Goal: Task Accomplishment & Management: Complete application form

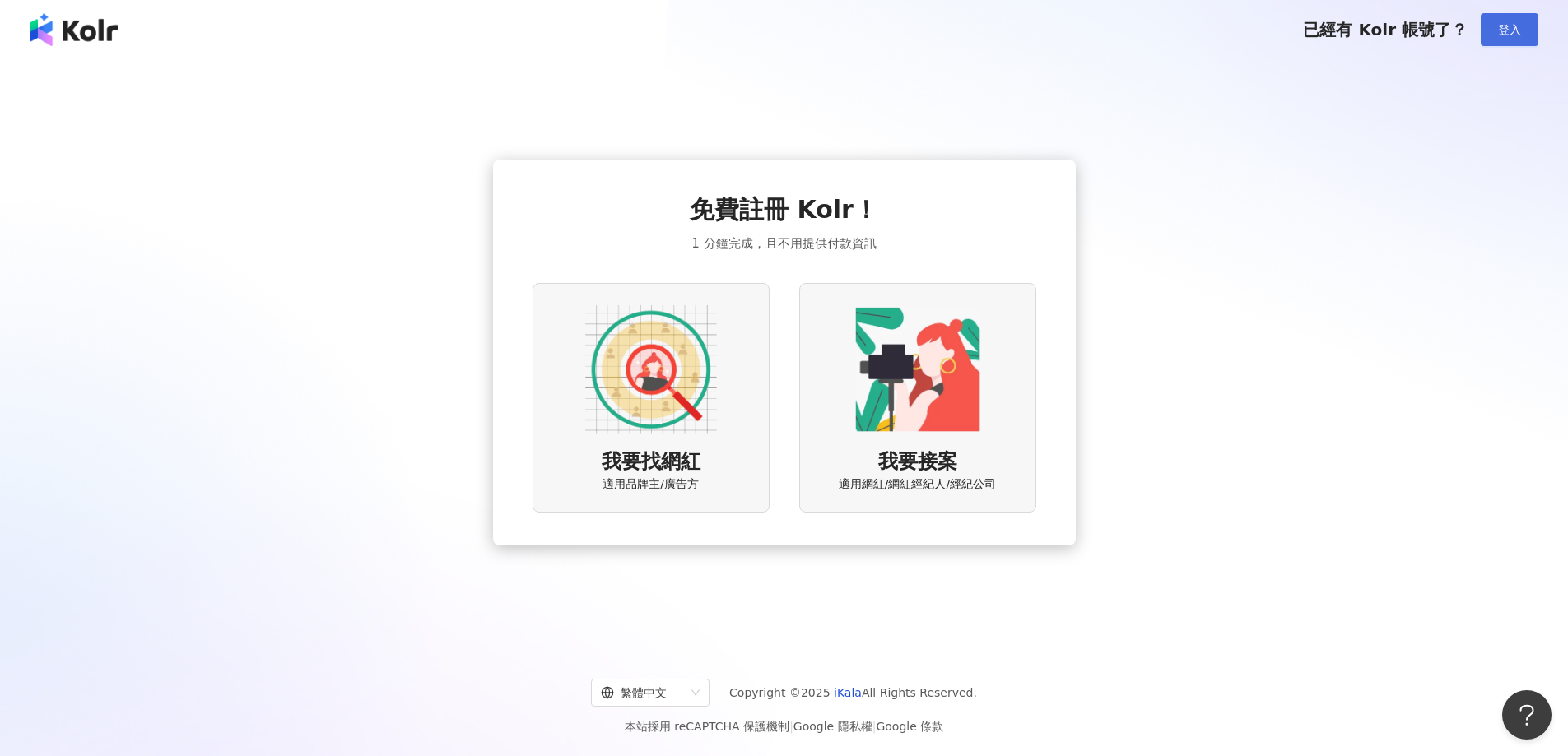
click at [1513, 23] on span "登入" at bounding box center [1509, 30] width 23 height 13
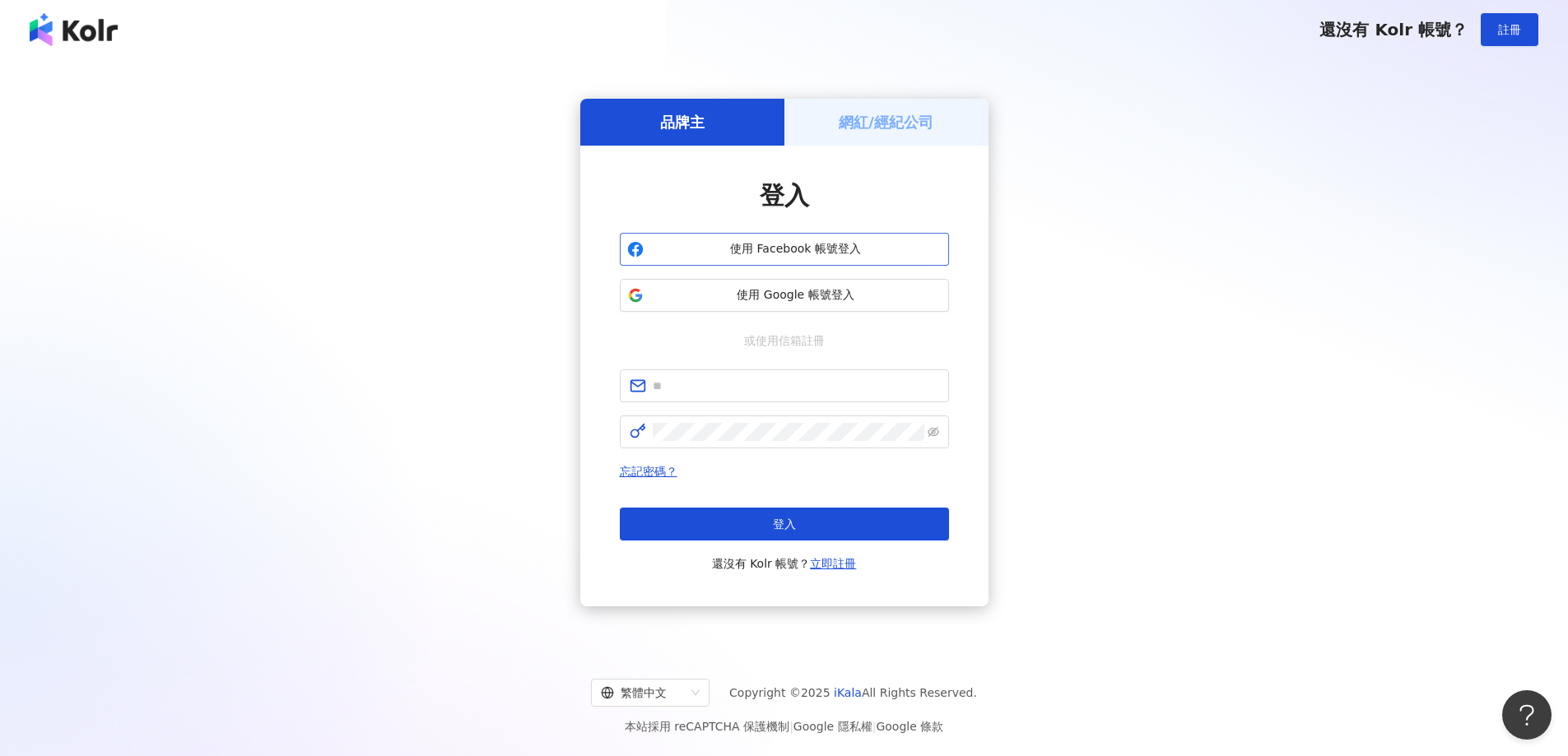
click at [751, 244] on span "使用 Facebook 帳號登入" at bounding box center [795, 250] width 292 height 17
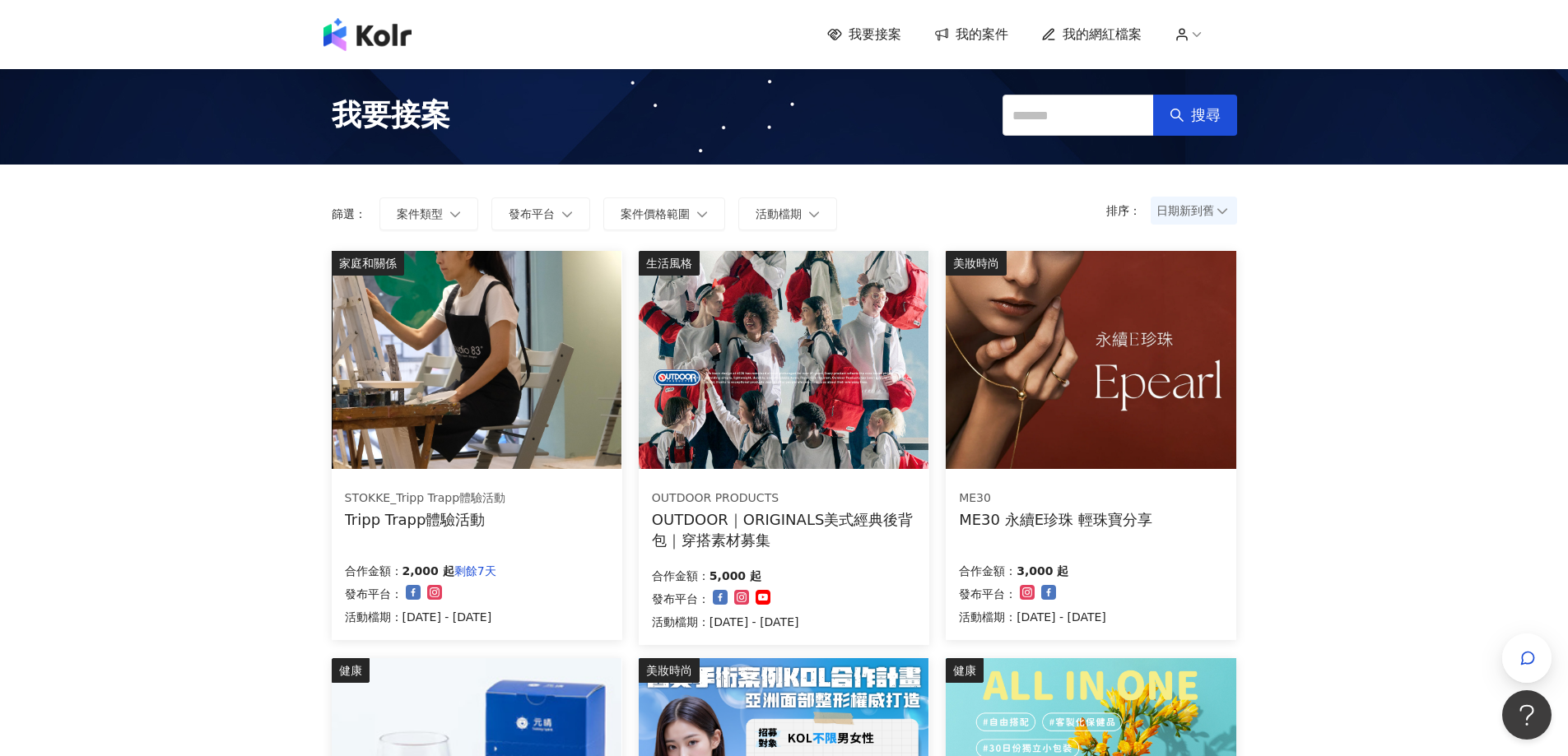
drag, startPoint x: 791, startPoint y: 522, endPoint x: 716, endPoint y: 429, distance: 119.5
click at [716, 429] on img at bounding box center [783, 360] width 290 height 218
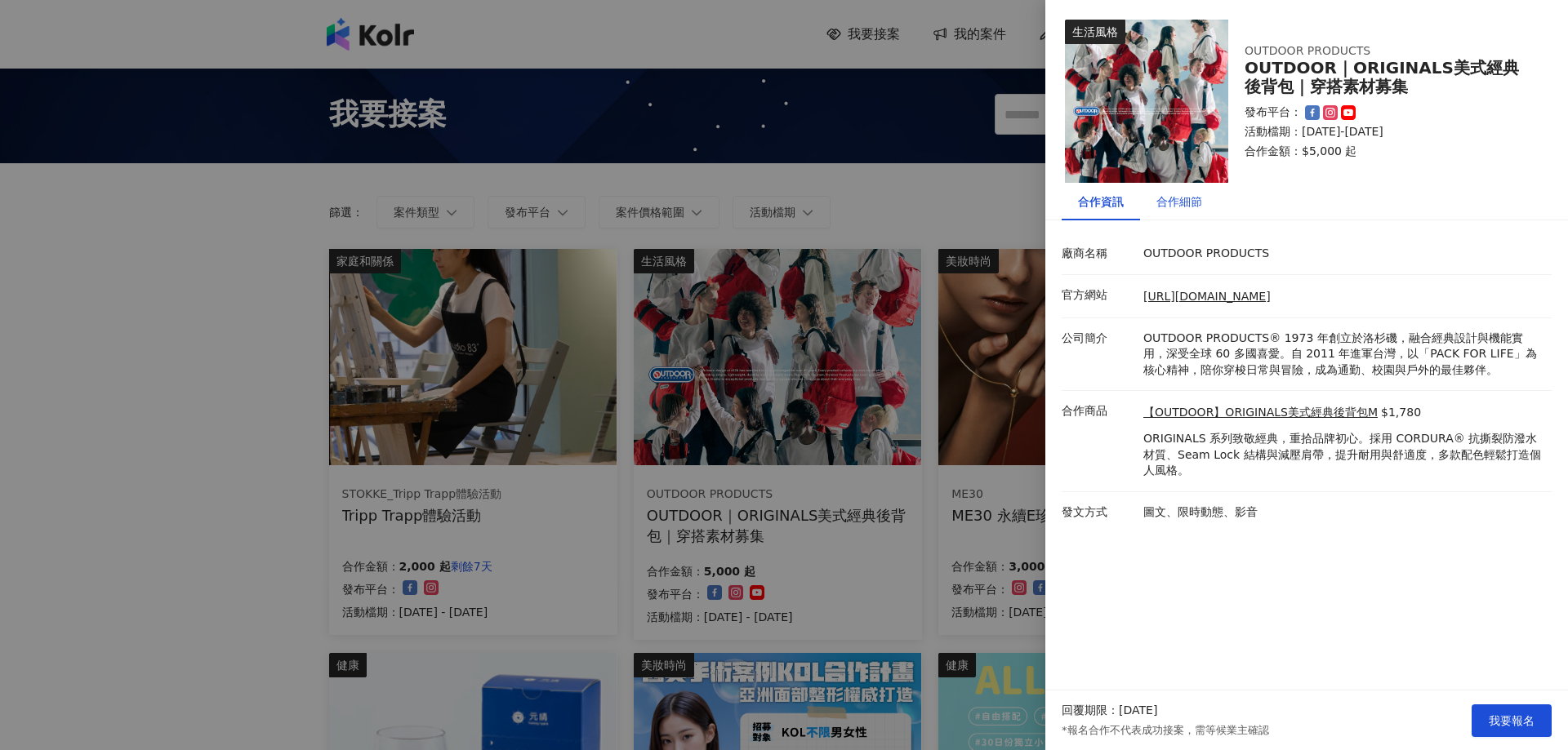
click at [1186, 204] on div "合作細節" at bounding box center [1179, 201] width 45 height 18
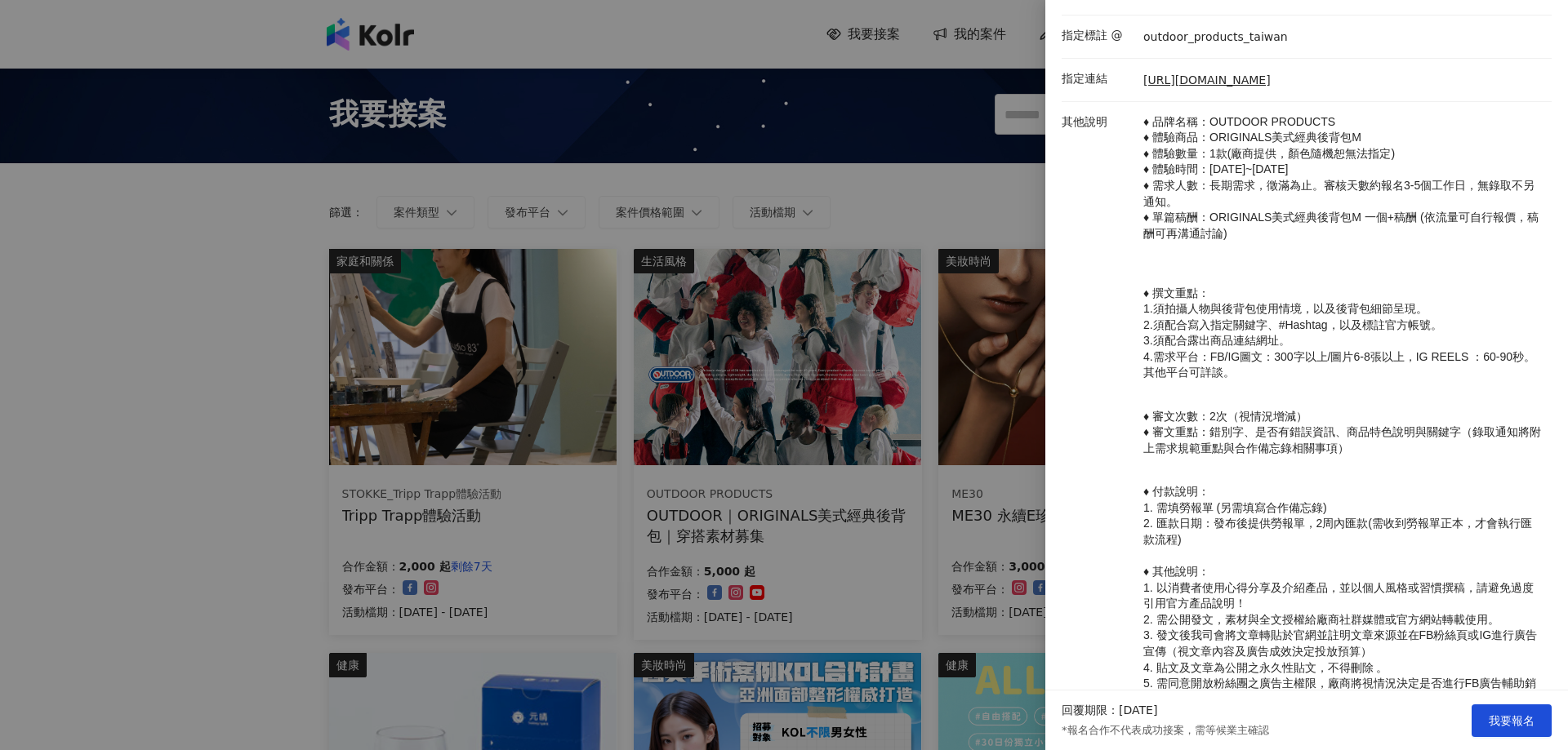
scroll to position [472, 0]
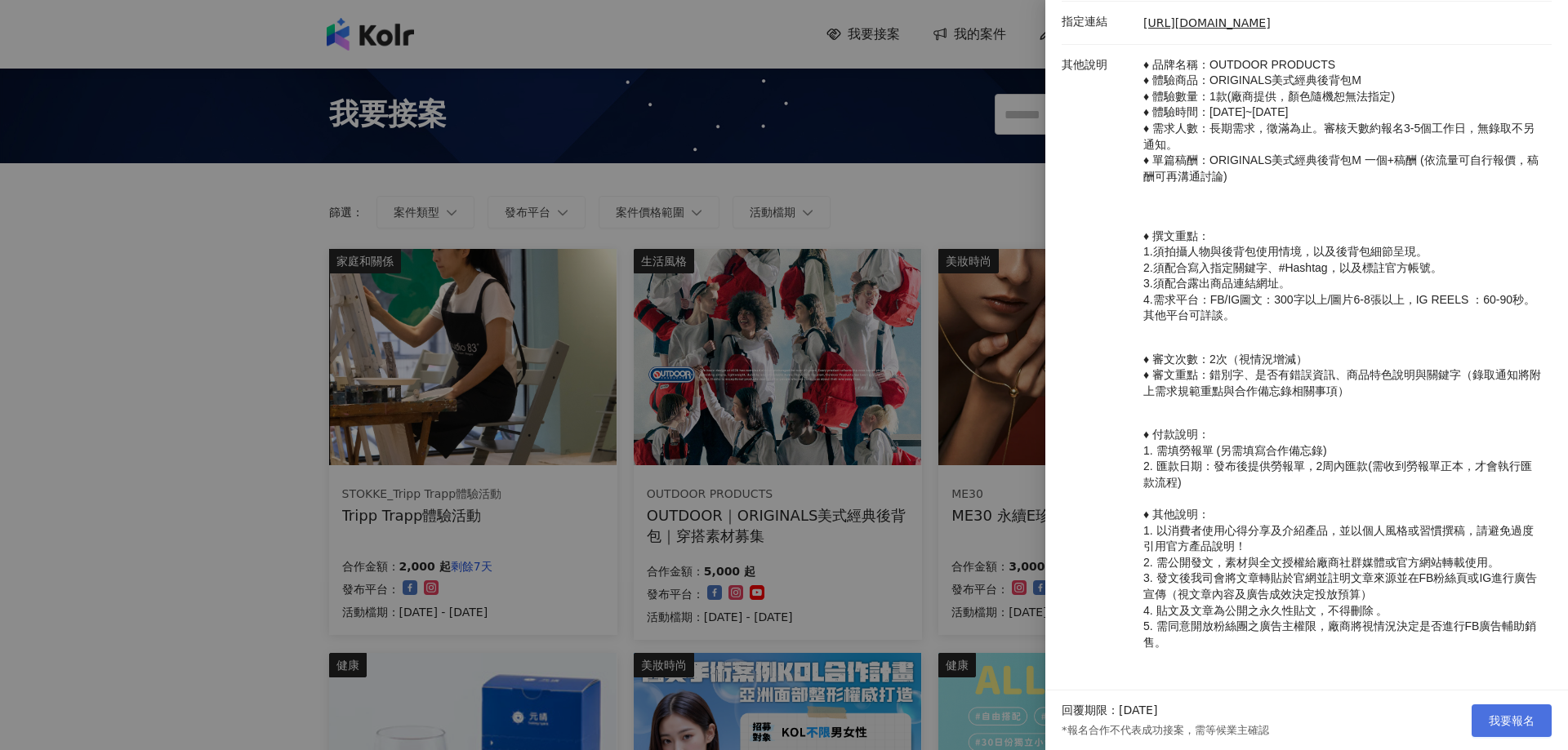
click at [1500, 723] on span "我要報名" at bounding box center [1512, 721] width 45 height 13
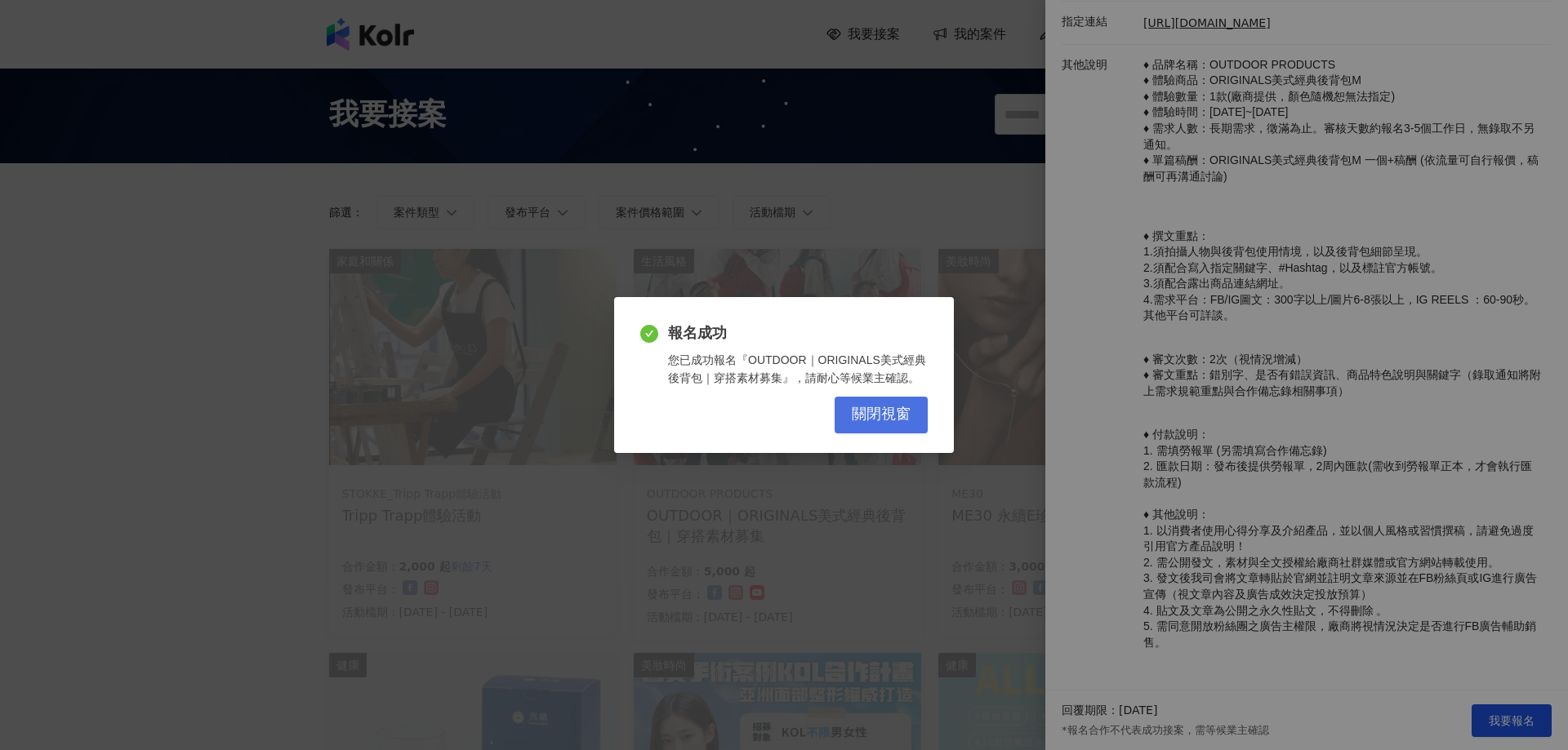
click at [880, 415] on span "關閉視窗" at bounding box center [882, 414] width 59 height 18
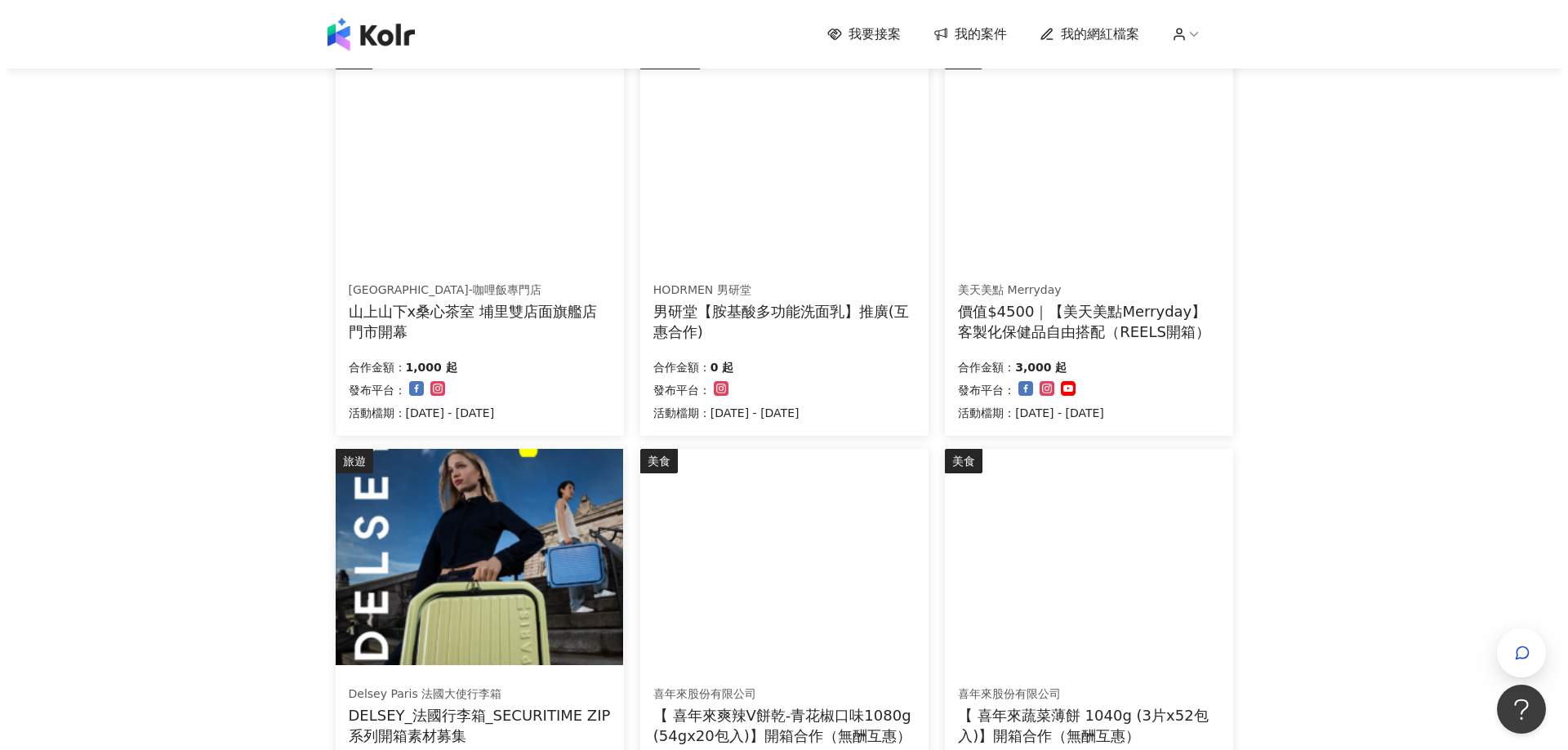
scroll to position [653, 0]
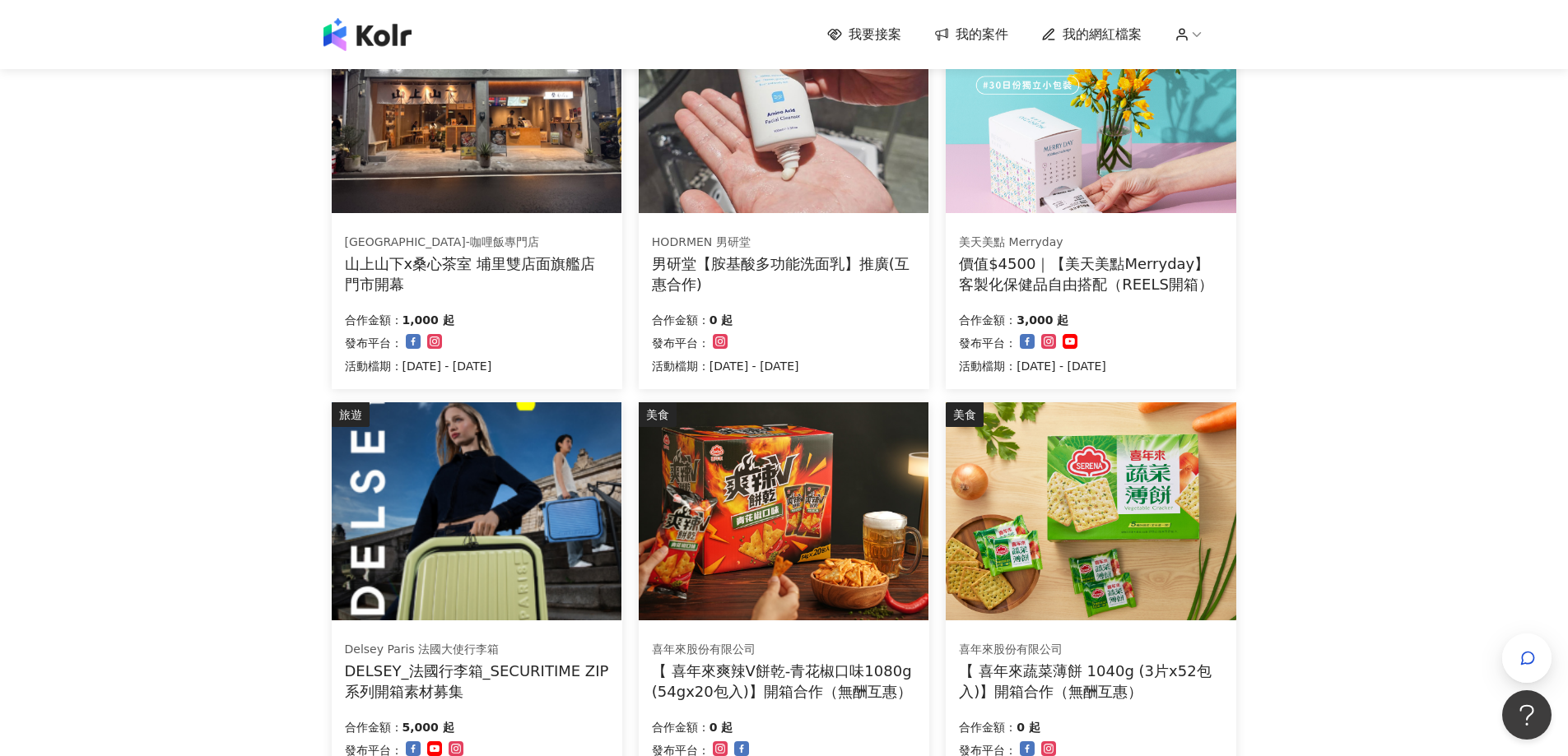
click at [492, 678] on div "DELSEY_法國行李箱_SECURITIME ZIP系列開箱素材募集" at bounding box center [476, 681] width 264 height 41
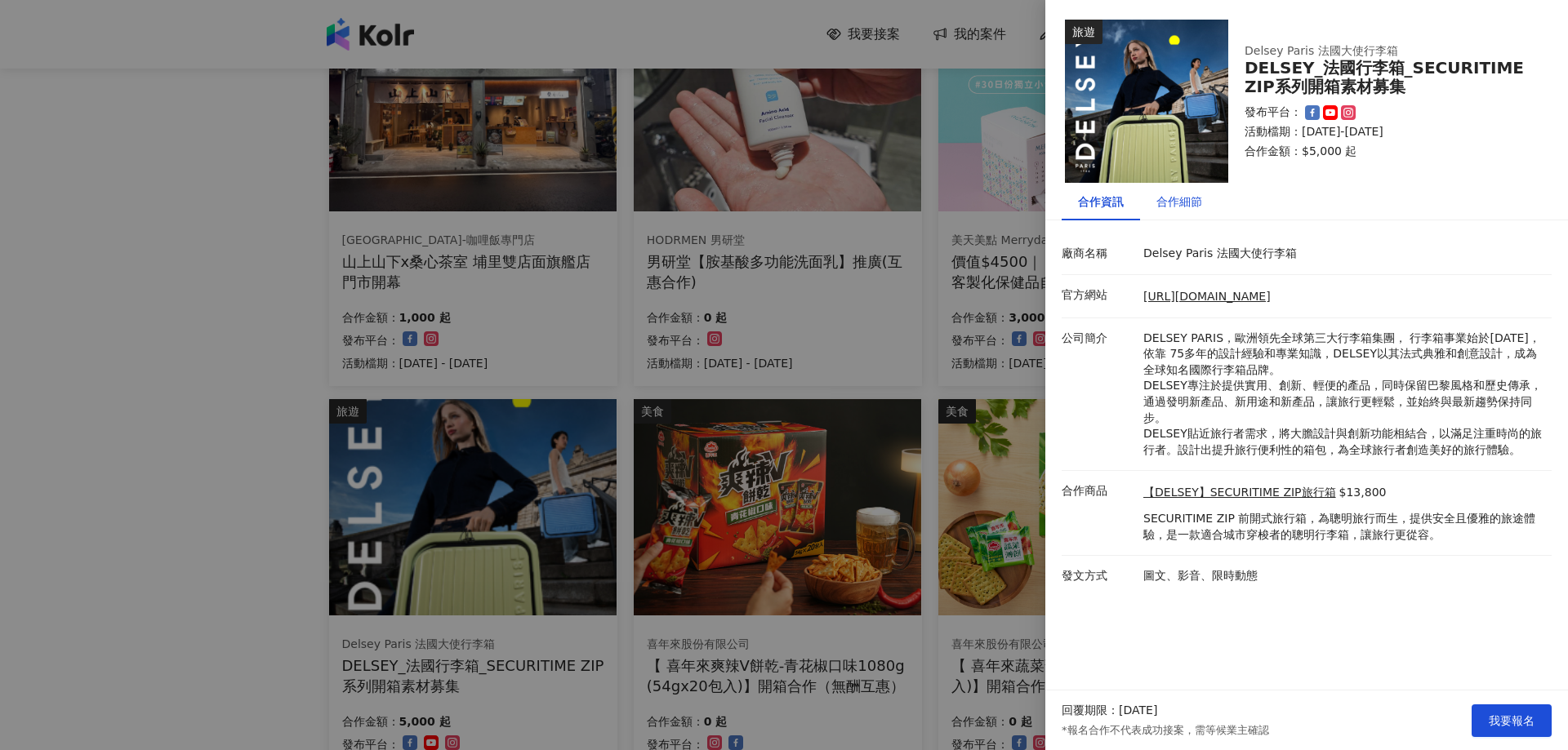
click at [1195, 210] on div "合作細節" at bounding box center [1179, 201] width 45 height 18
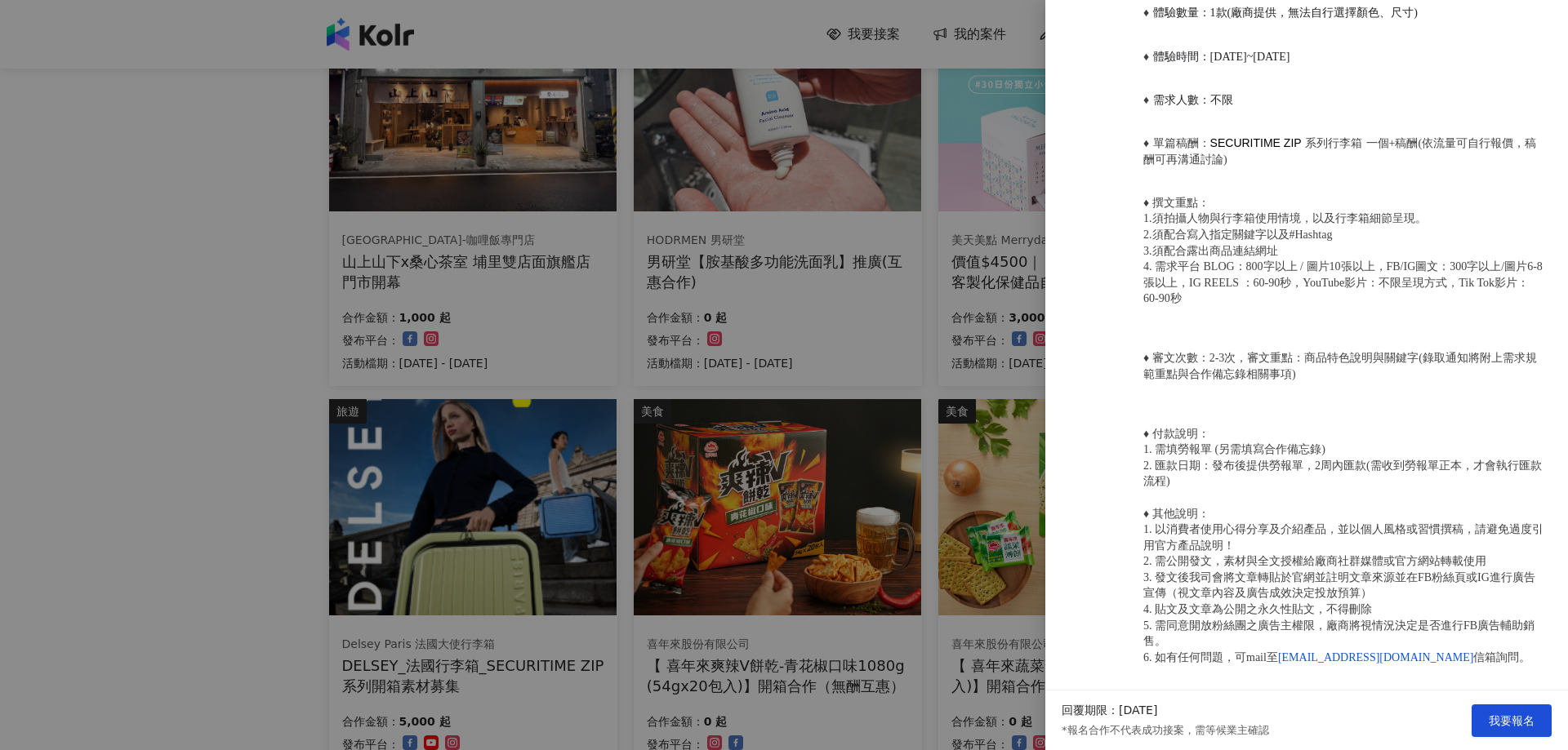
scroll to position [865, 0]
click at [1514, 725] on span "我要報名" at bounding box center [1512, 721] width 45 height 13
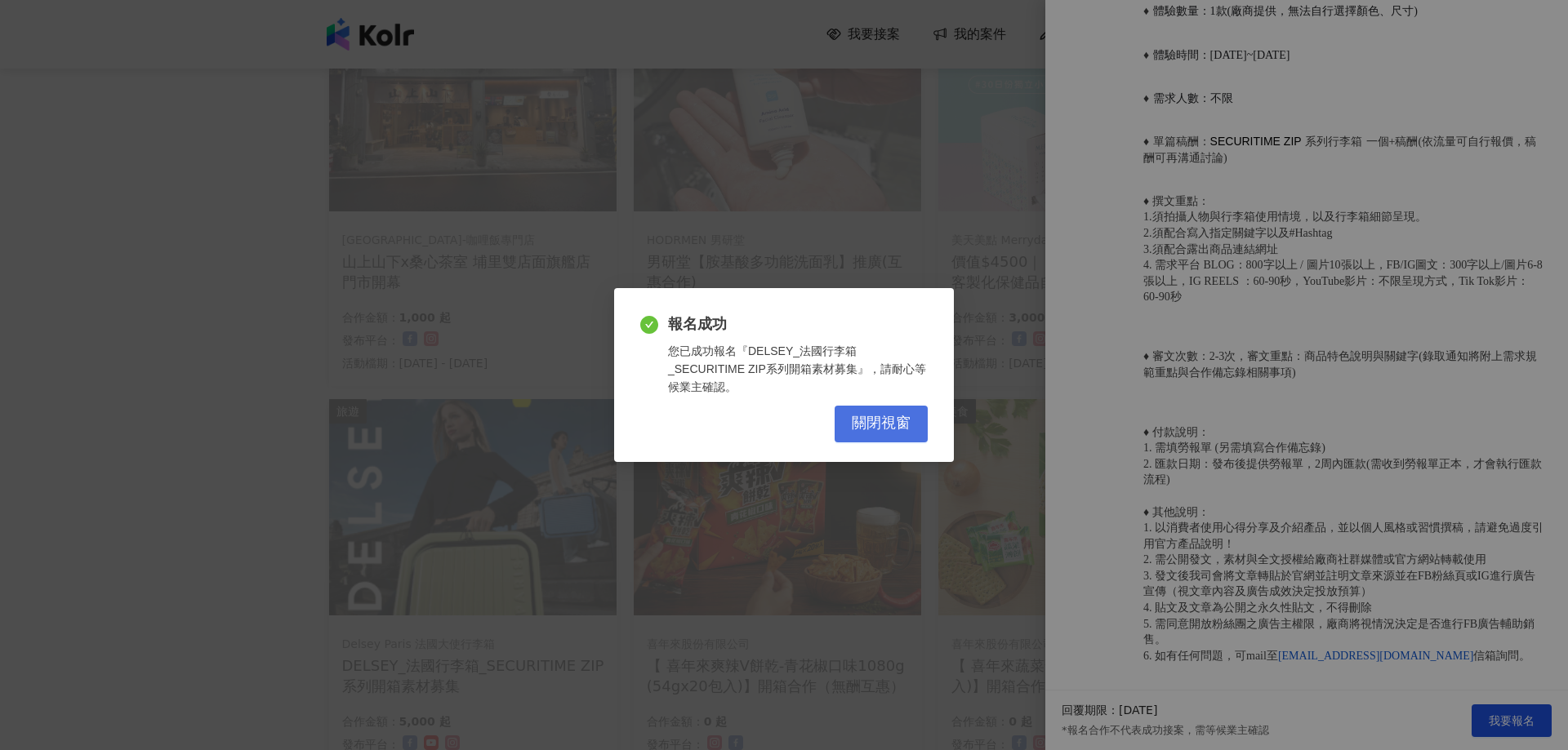
click at [888, 415] on span "關閉視窗" at bounding box center [882, 424] width 59 height 18
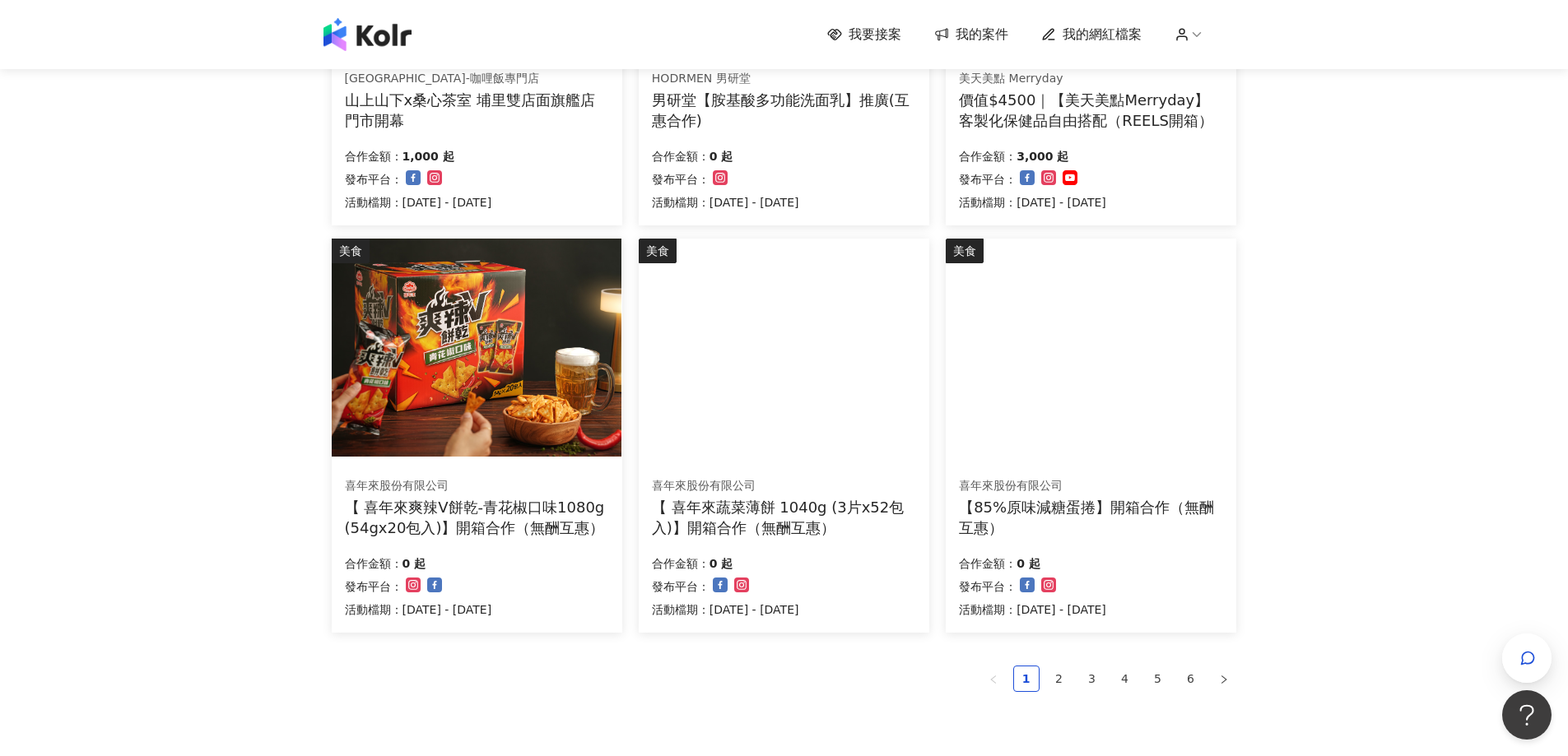
scroll to position [823, 0]
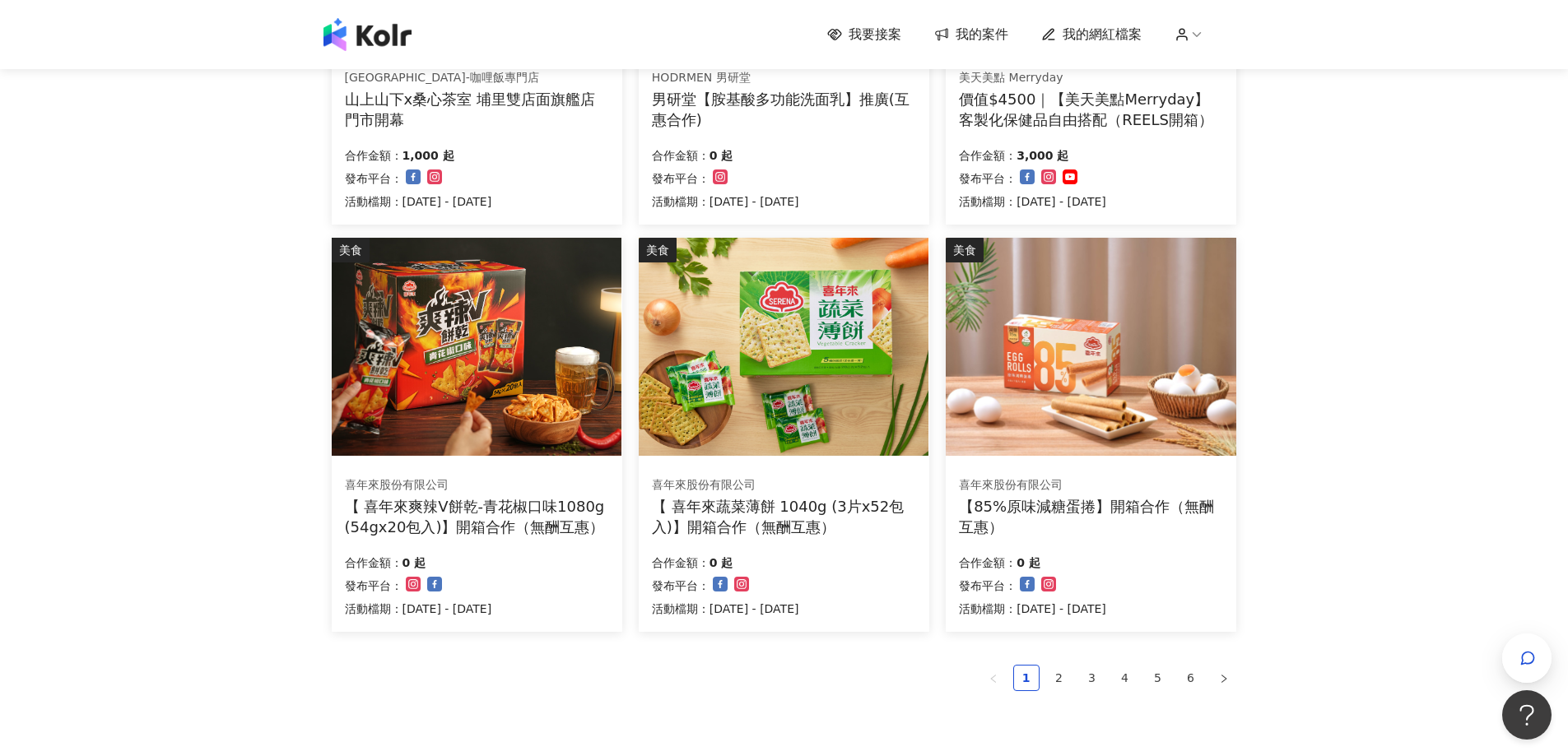
click at [802, 512] on div "【 喜年來蔬菜薄餅 1040g (3片x52包入)】開箱合作（無酬互惠）" at bounding box center [783, 516] width 264 height 41
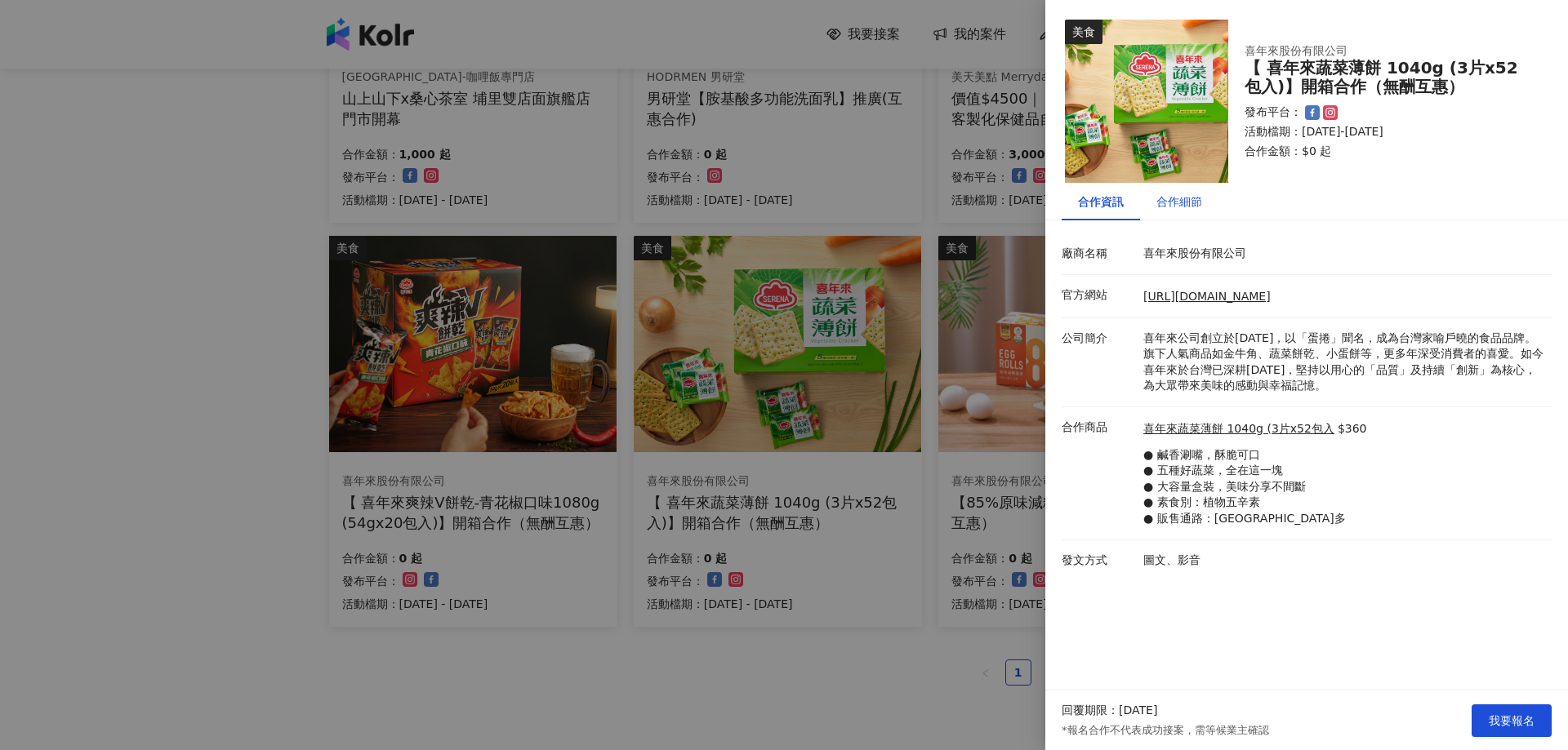
click at [1180, 202] on div "合作細節" at bounding box center [1179, 201] width 45 height 18
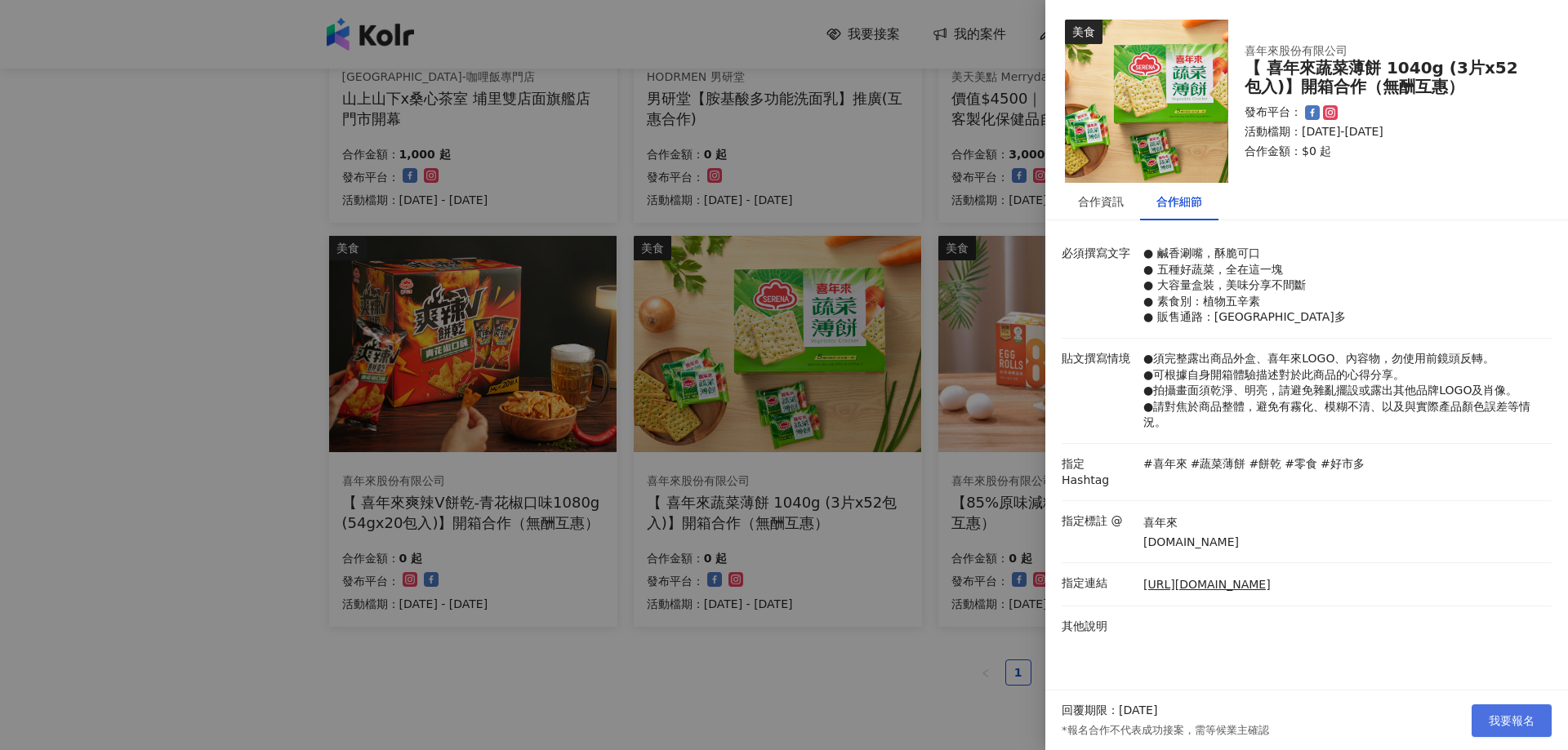
click at [1503, 717] on span "我要報名" at bounding box center [1512, 721] width 45 height 13
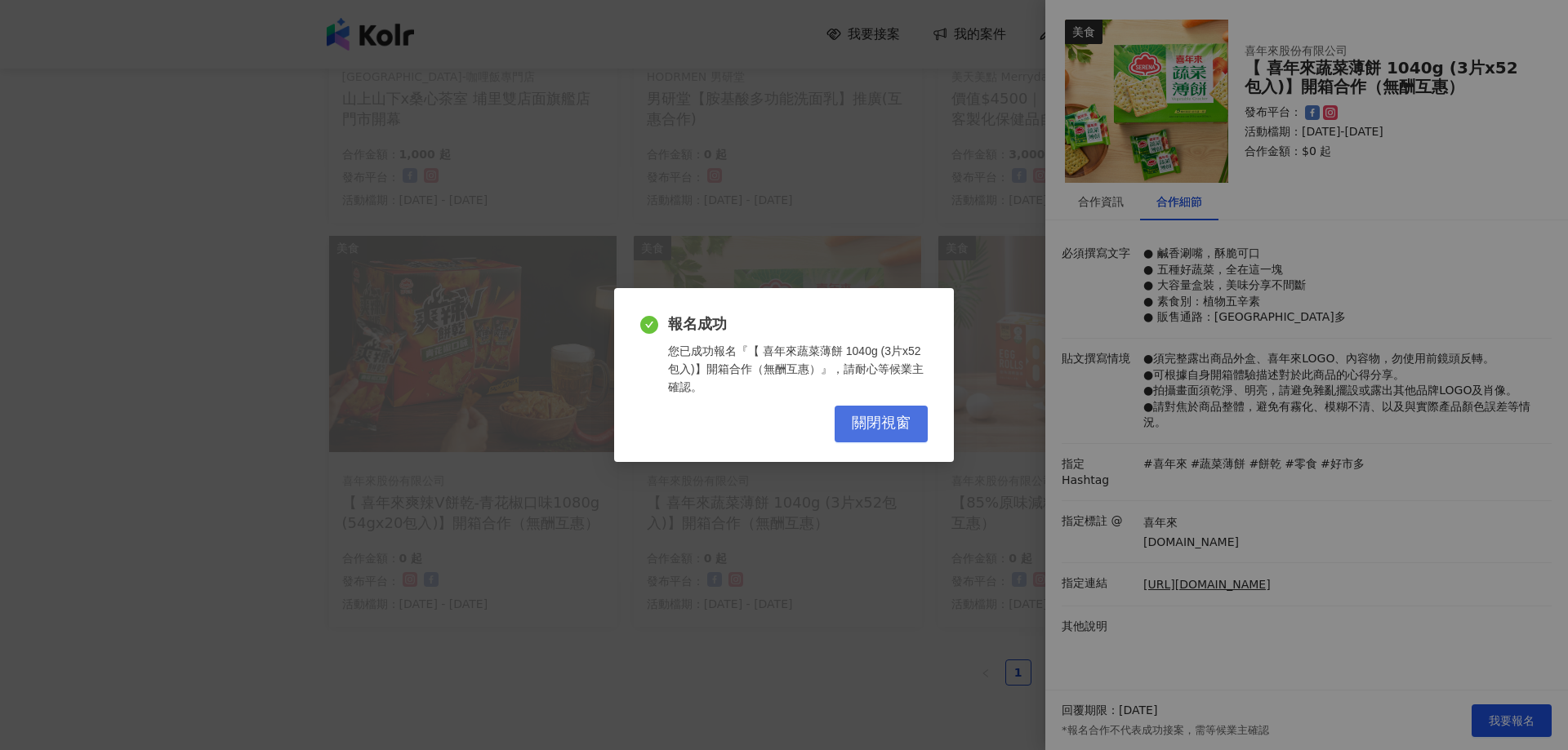
click at [904, 430] on span "關閉視窗" at bounding box center [882, 424] width 59 height 18
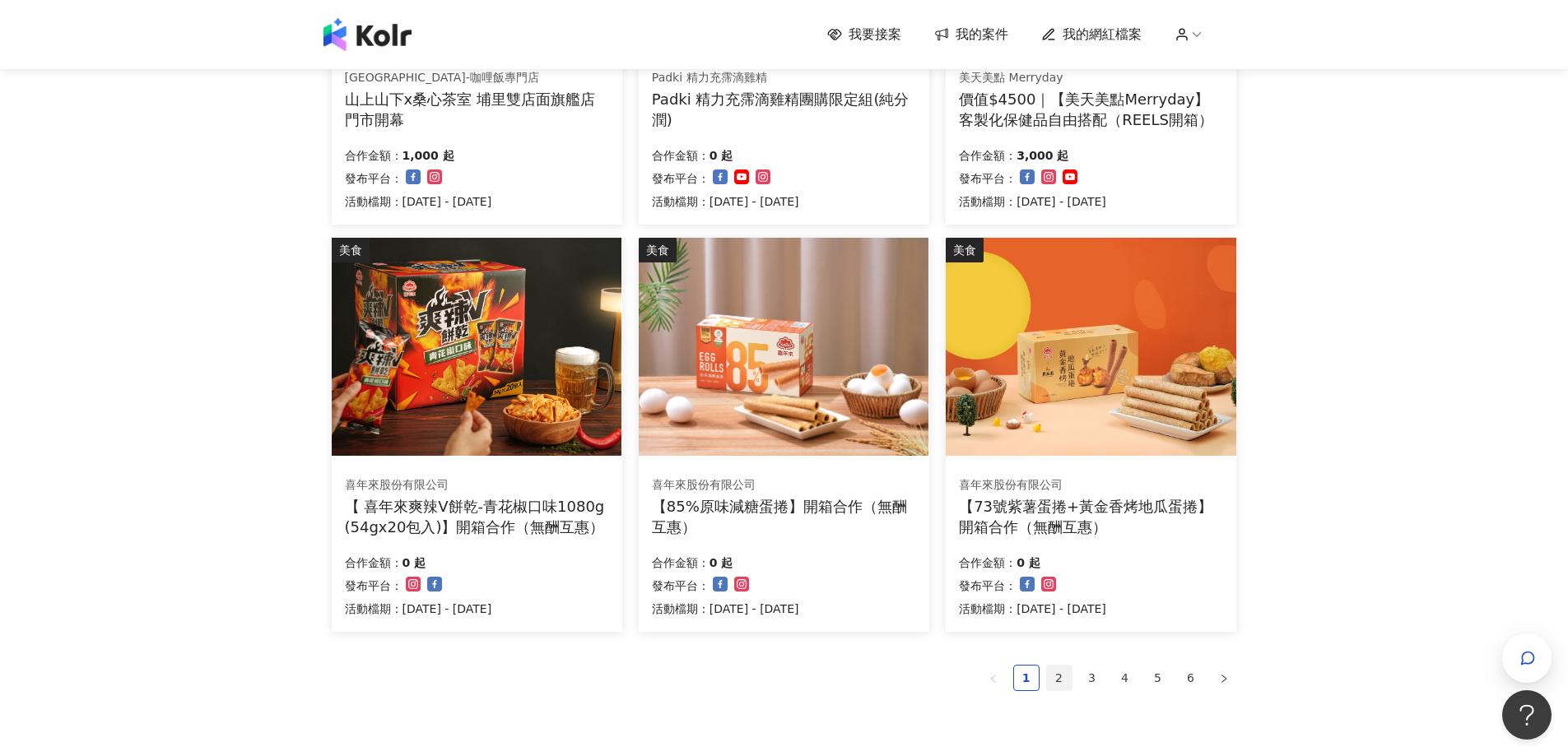
click at [1060, 670] on link "2" at bounding box center [1059, 678] width 24 height 24
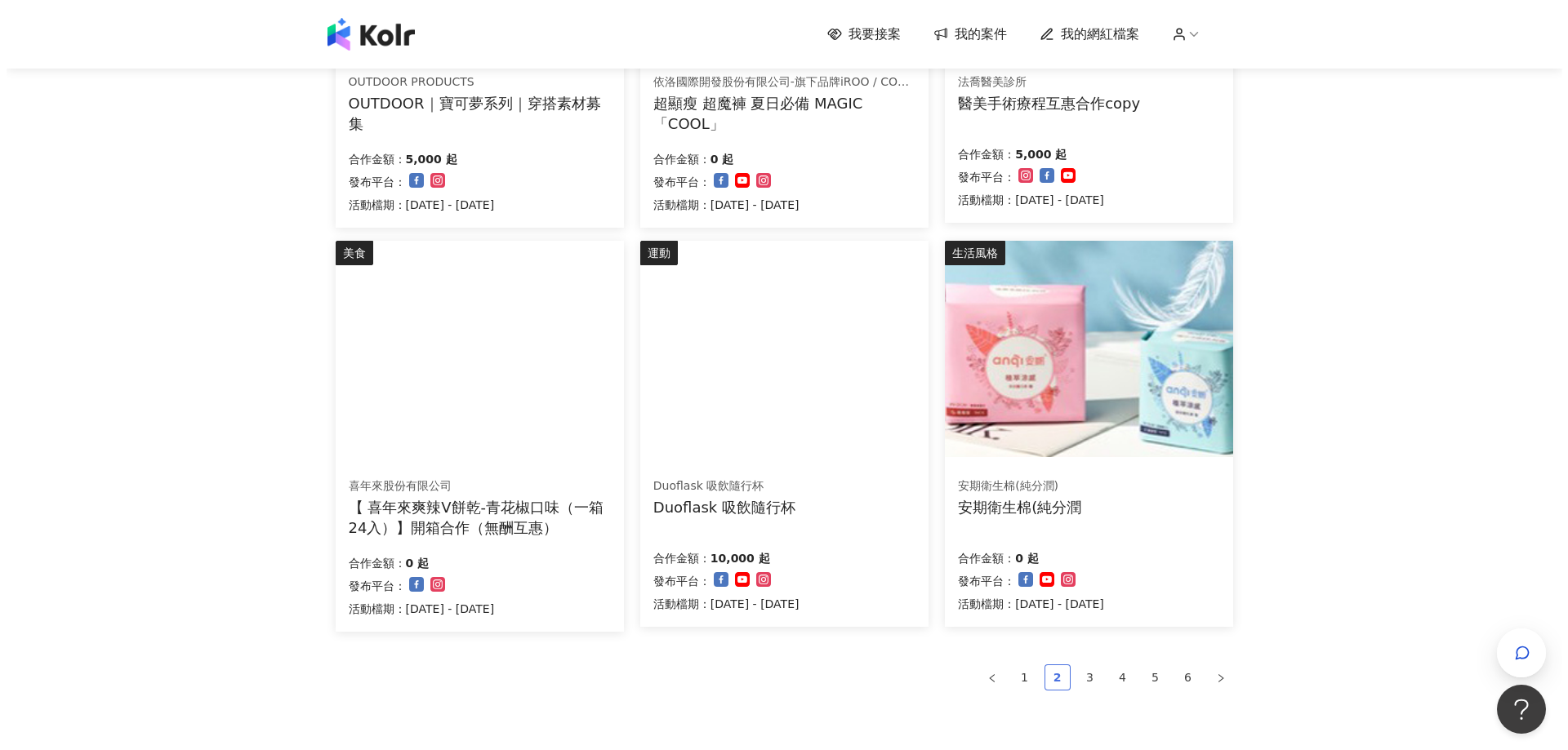
scroll to position [821, 0]
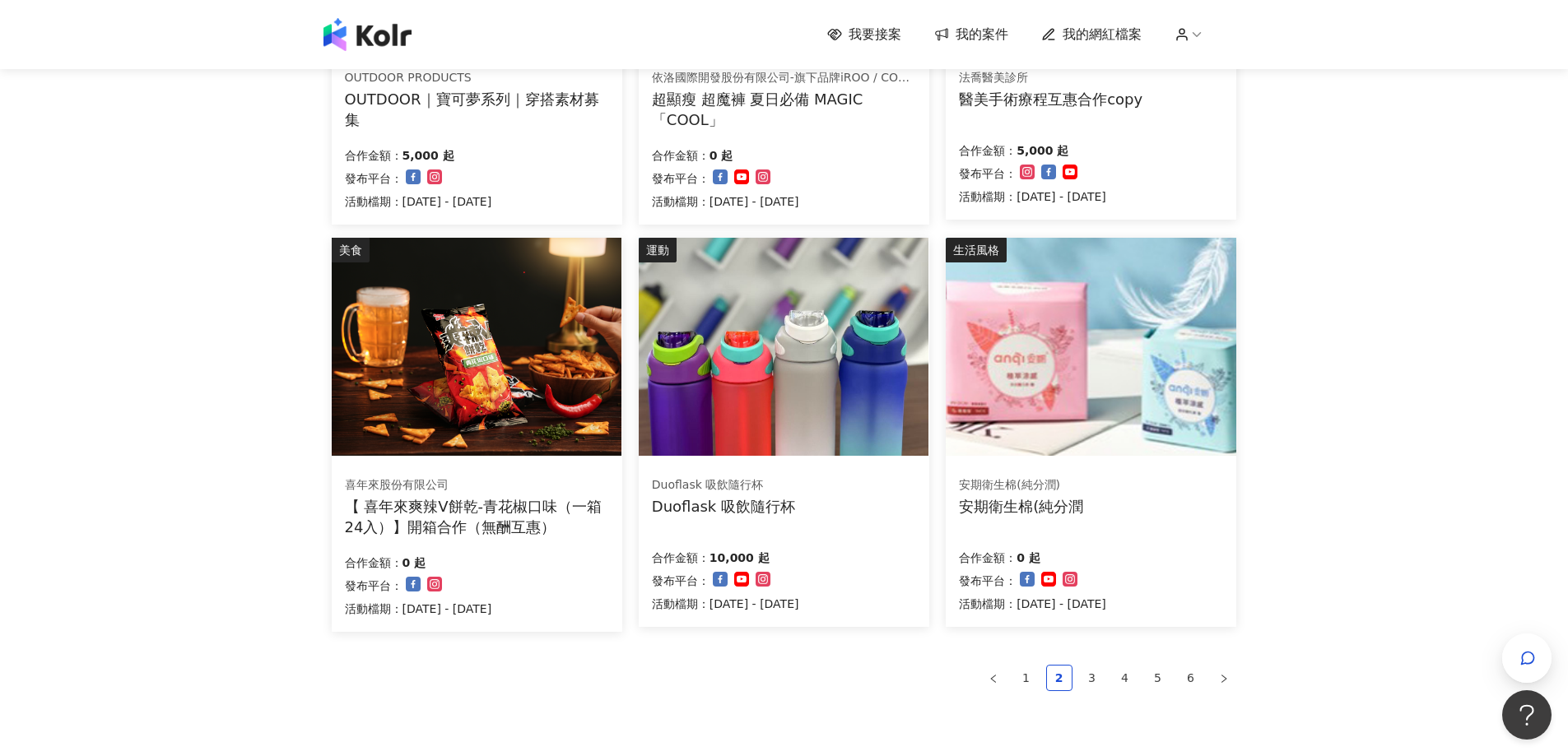
click at [475, 529] on div "【 喜年來爽辣V餅乾-青花椒口味（一箱24入）】開箱合作（無酬互惠）" at bounding box center [476, 516] width 264 height 41
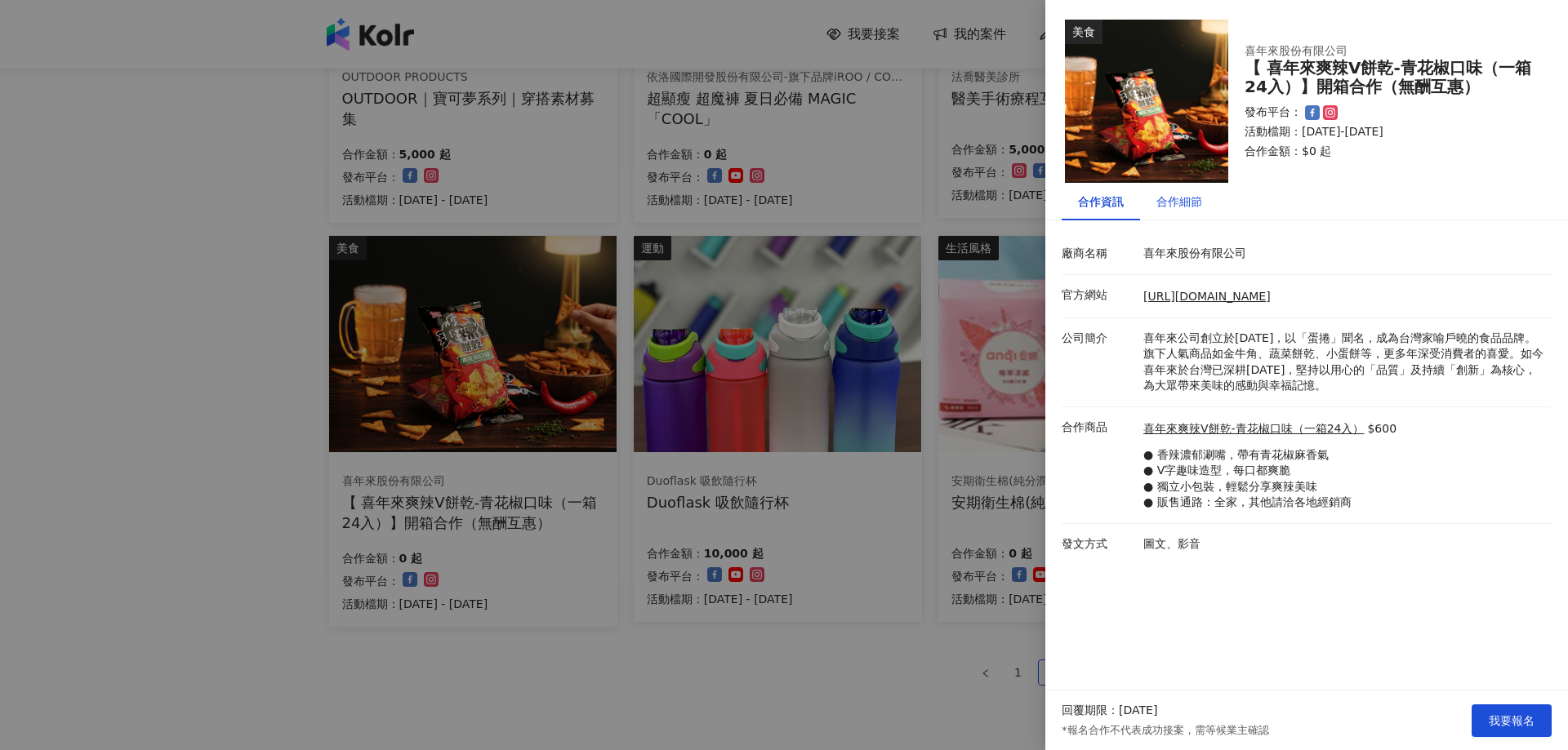
click at [1182, 203] on div "合作細節" at bounding box center [1179, 201] width 45 height 18
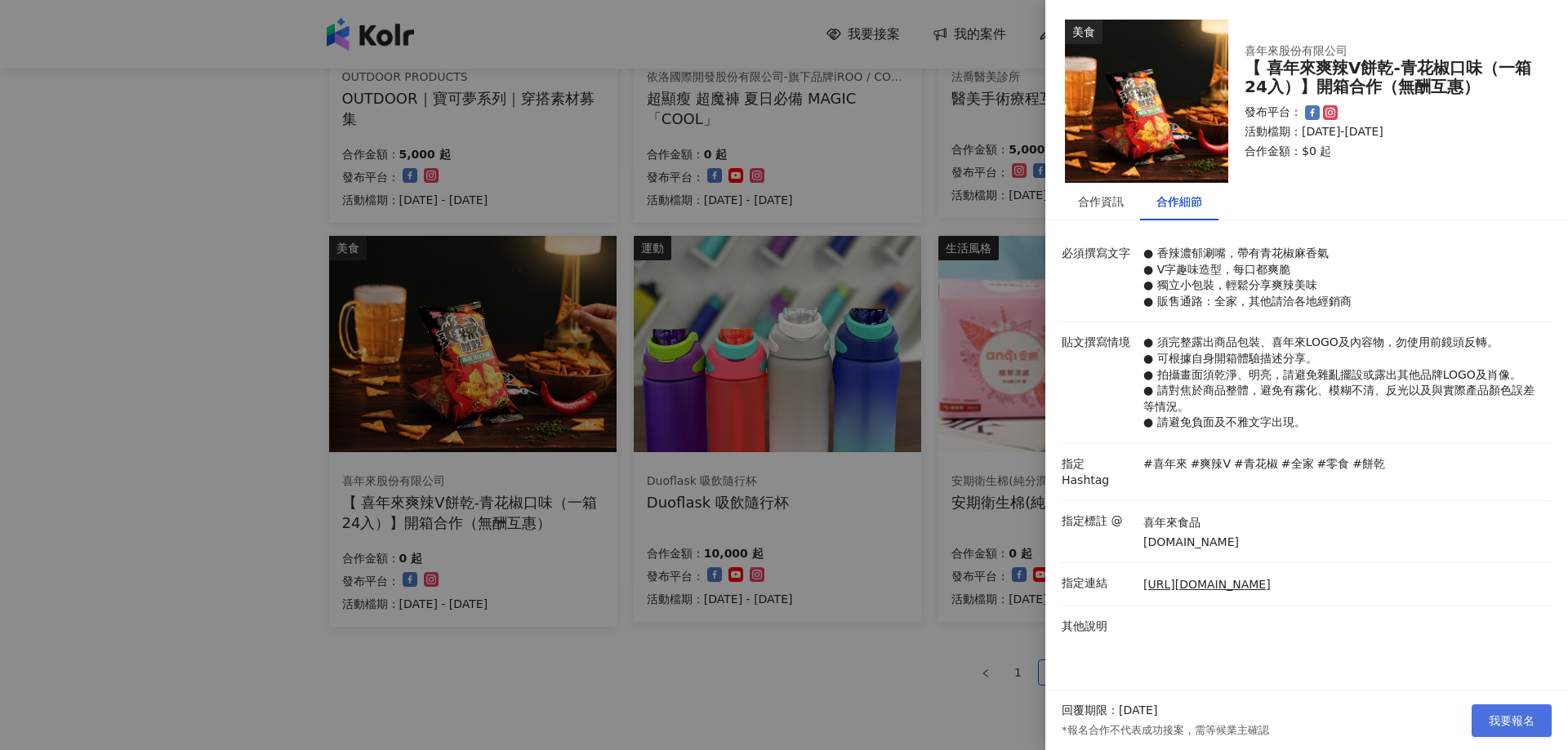
click at [1509, 719] on span "我要報名" at bounding box center [1512, 721] width 45 height 13
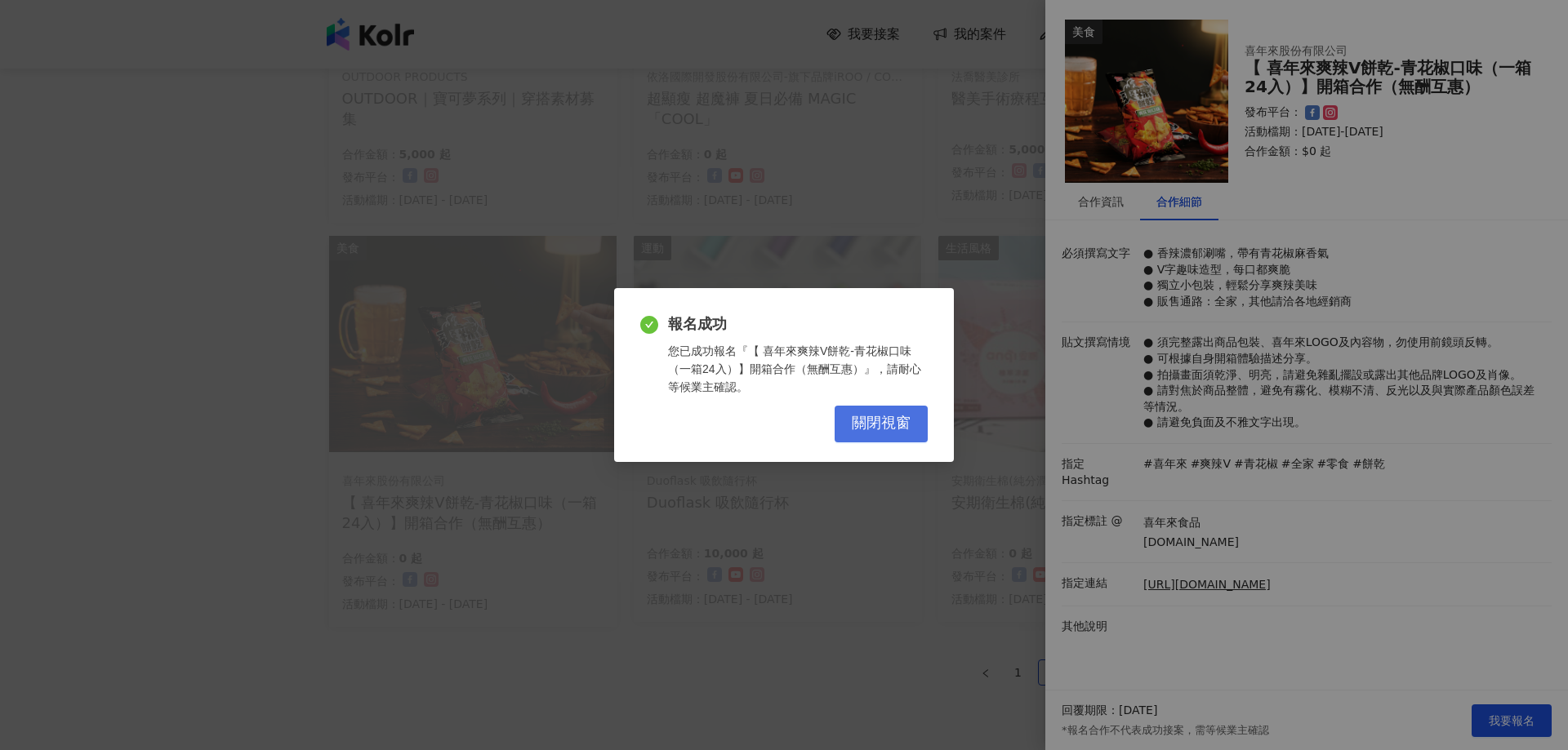
click at [898, 429] on span "關閉視窗" at bounding box center [882, 424] width 59 height 18
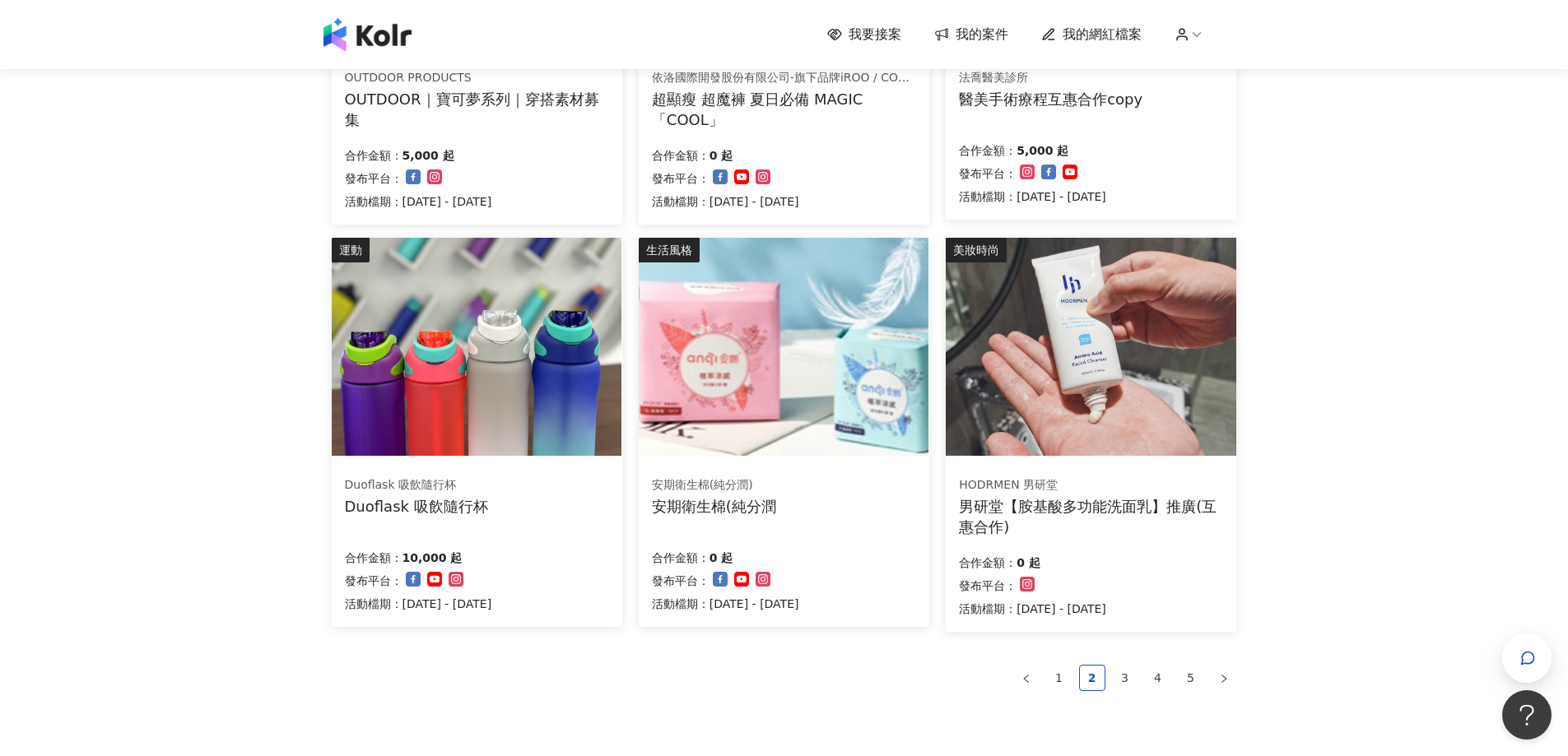
click at [451, 509] on div "Duoflask 吸飲隨行杯" at bounding box center [417, 506] width 144 height 21
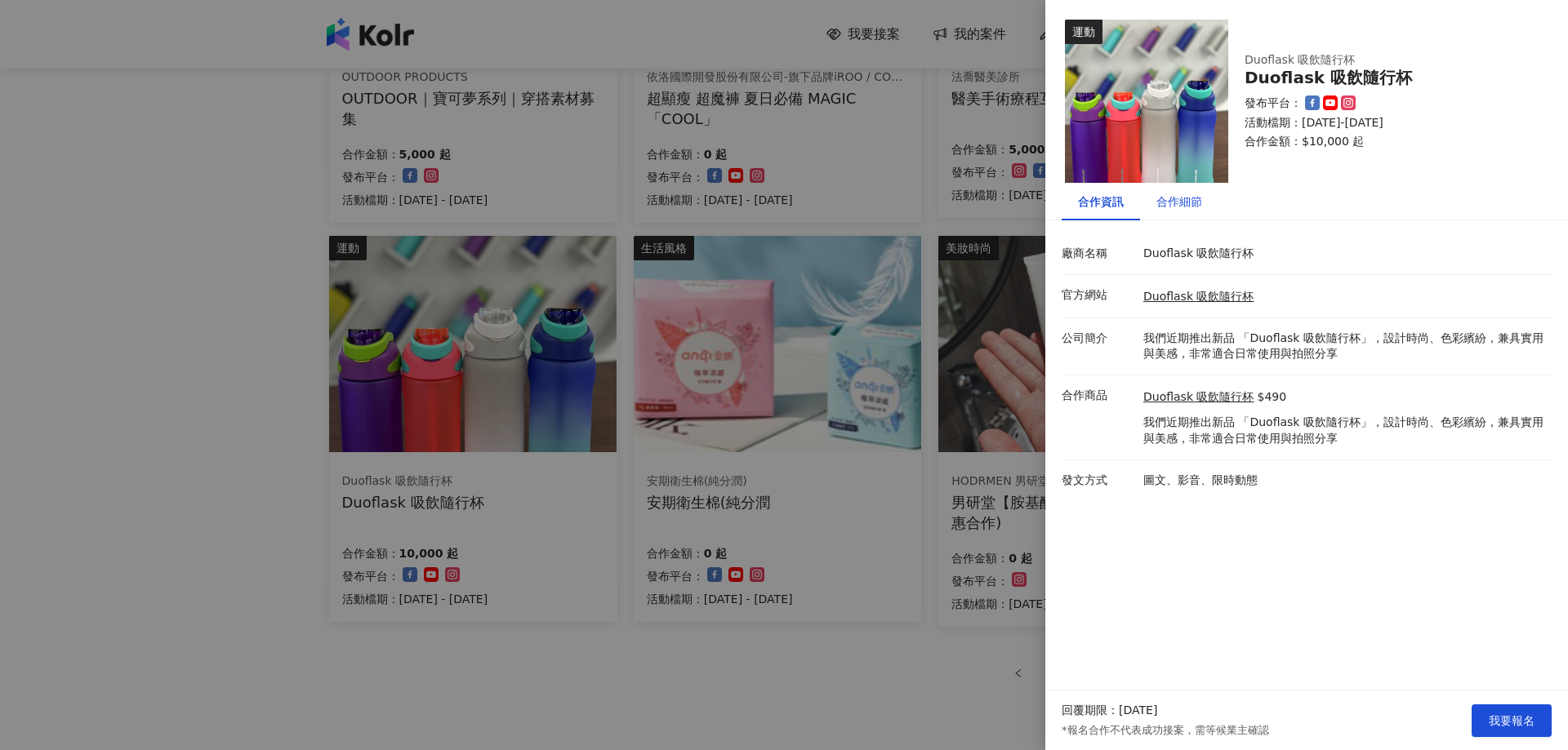
click at [1168, 202] on div "合作細節" at bounding box center [1179, 201] width 45 height 18
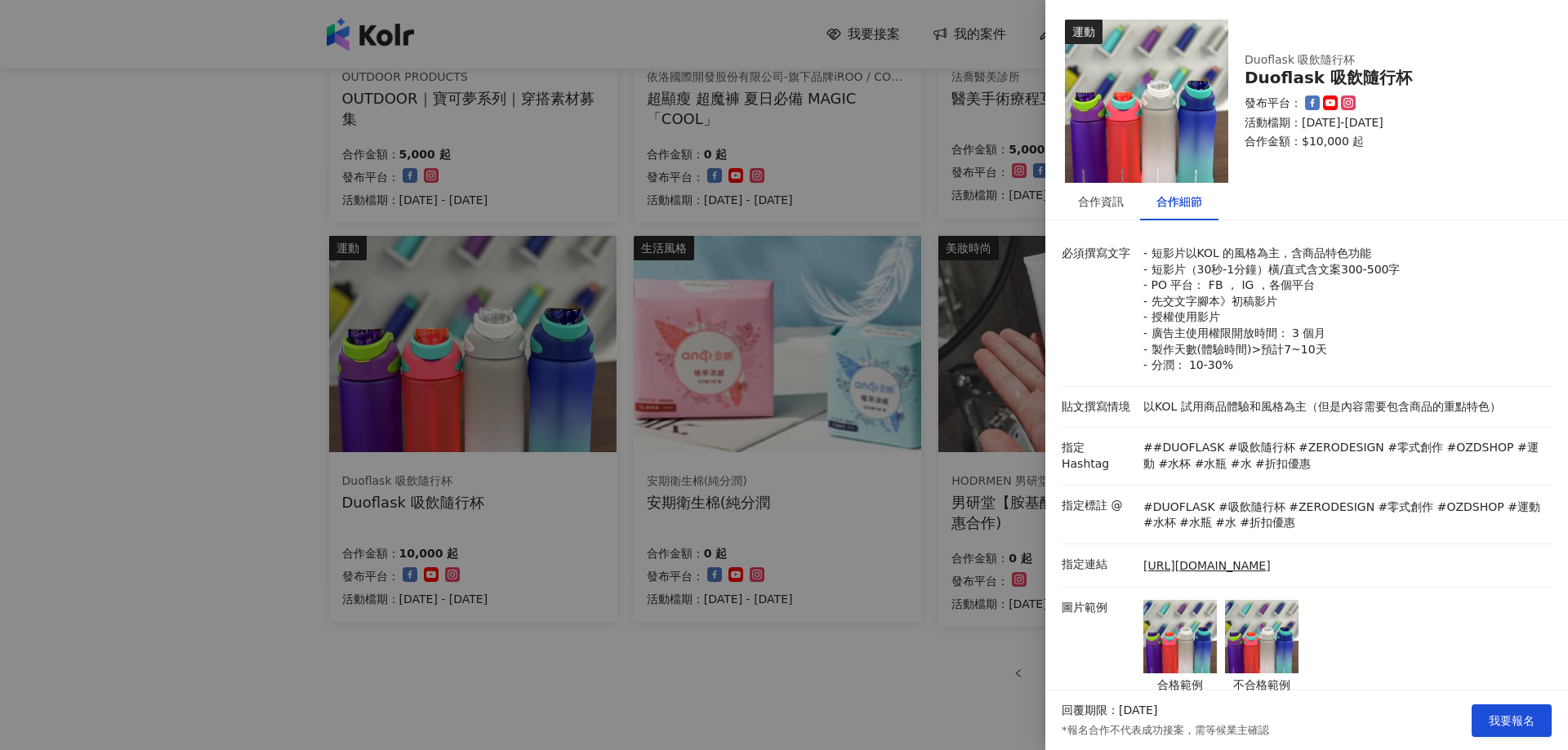
click at [125, 351] on div at bounding box center [784, 375] width 1568 height 750
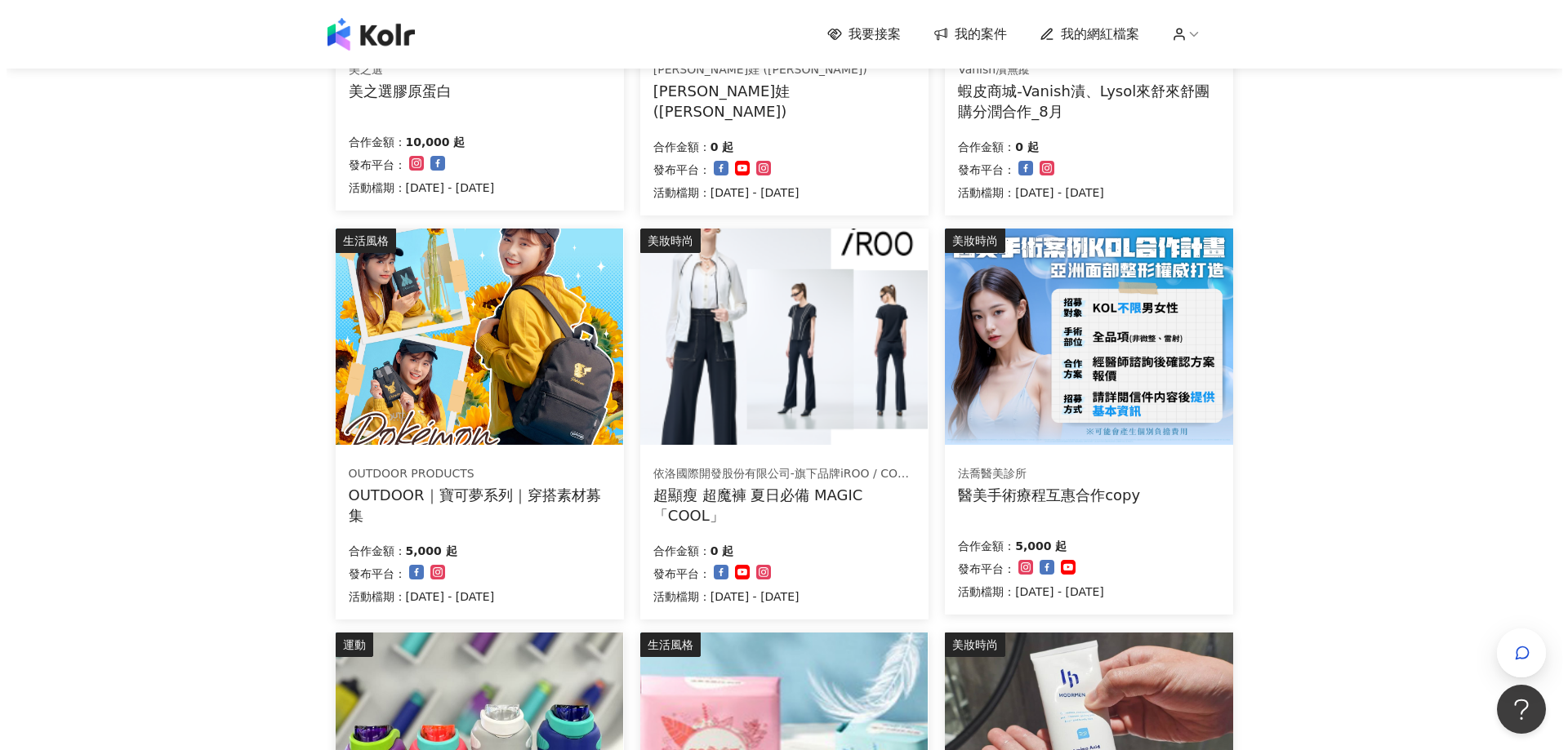
scroll to position [495, 0]
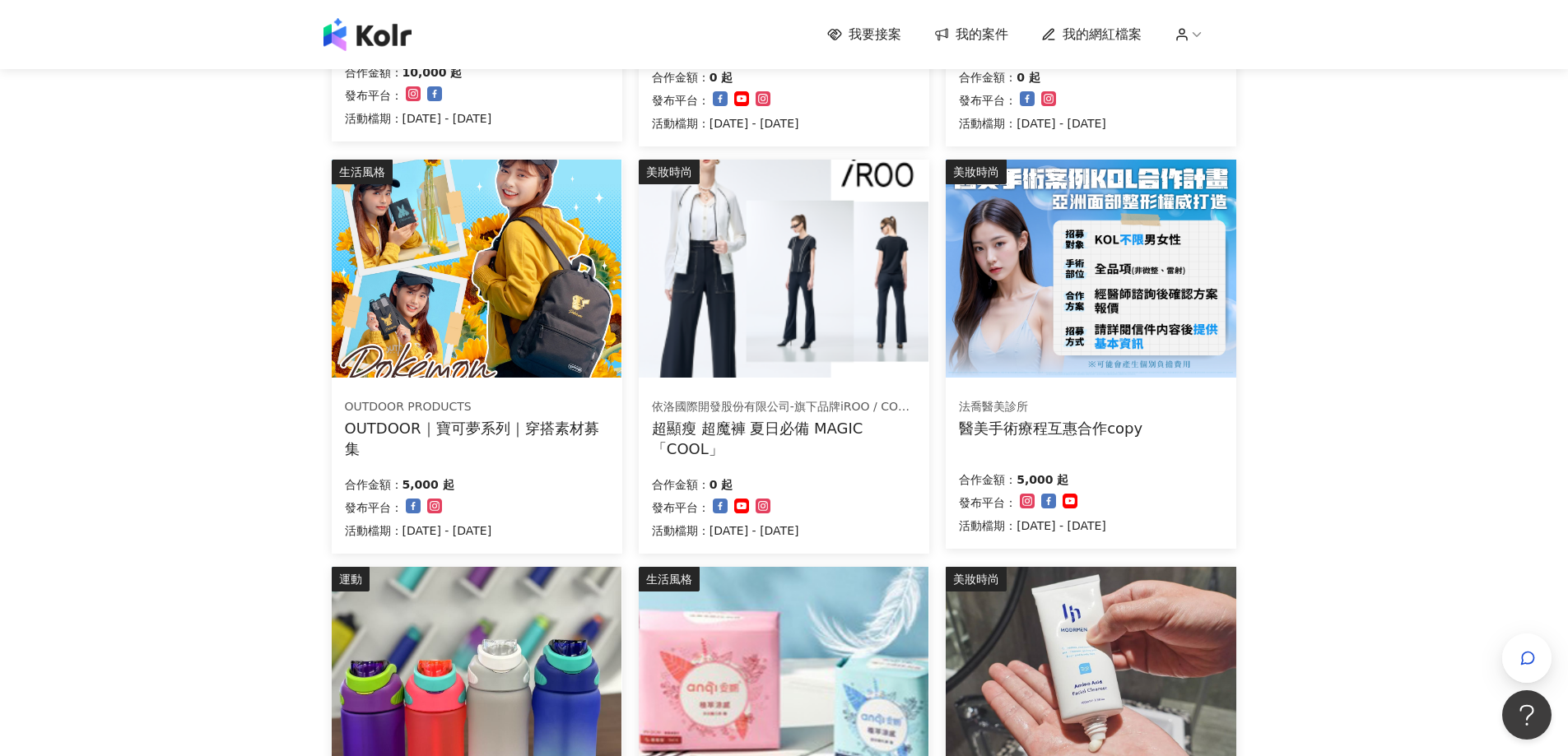
click at [413, 420] on div "OUTDOOR｜寶可夢系列｜穿搭素材募集" at bounding box center [476, 439] width 264 height 41
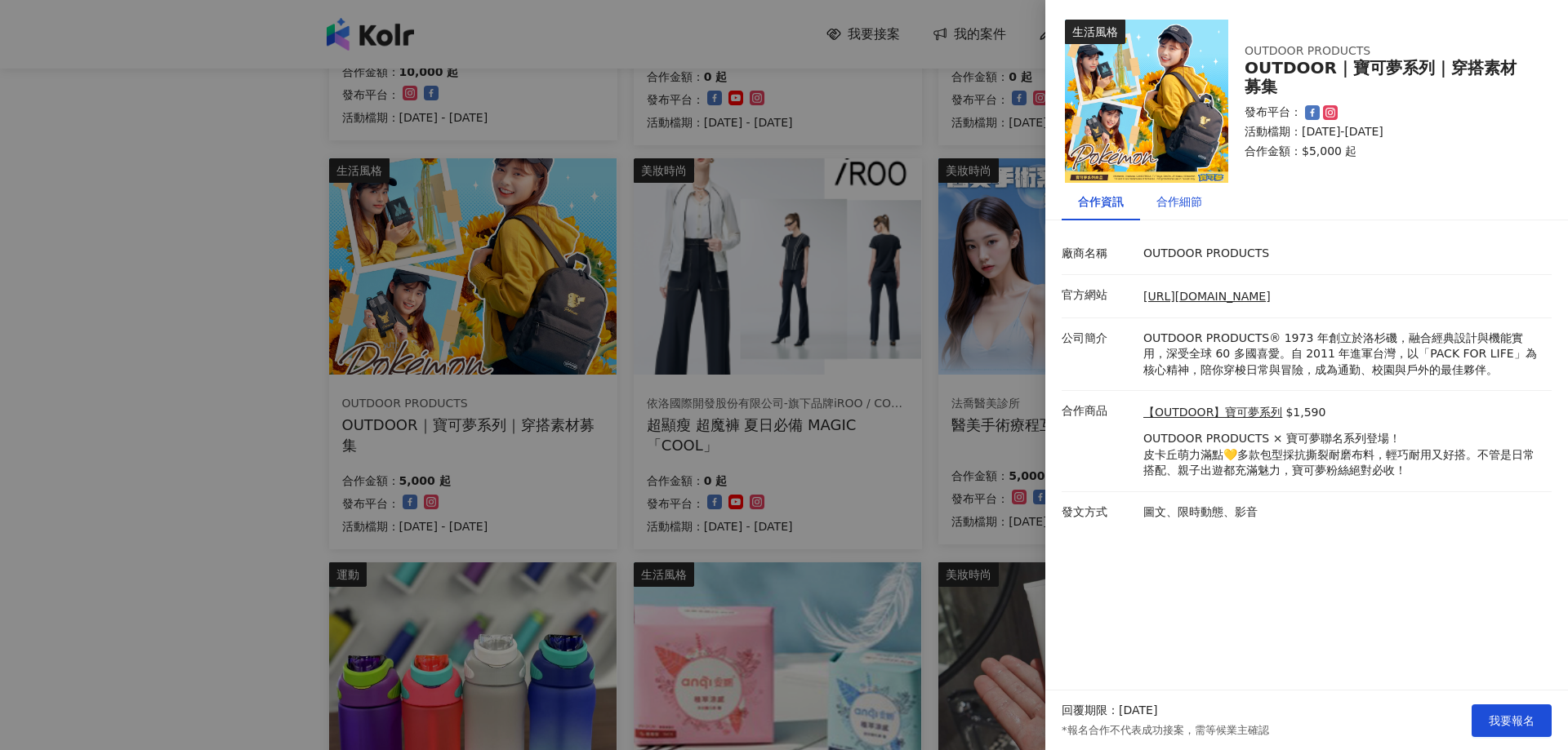
click at [1171, 195] on div "合作細節" at bounding box center [1179, 201] width 45 height 18
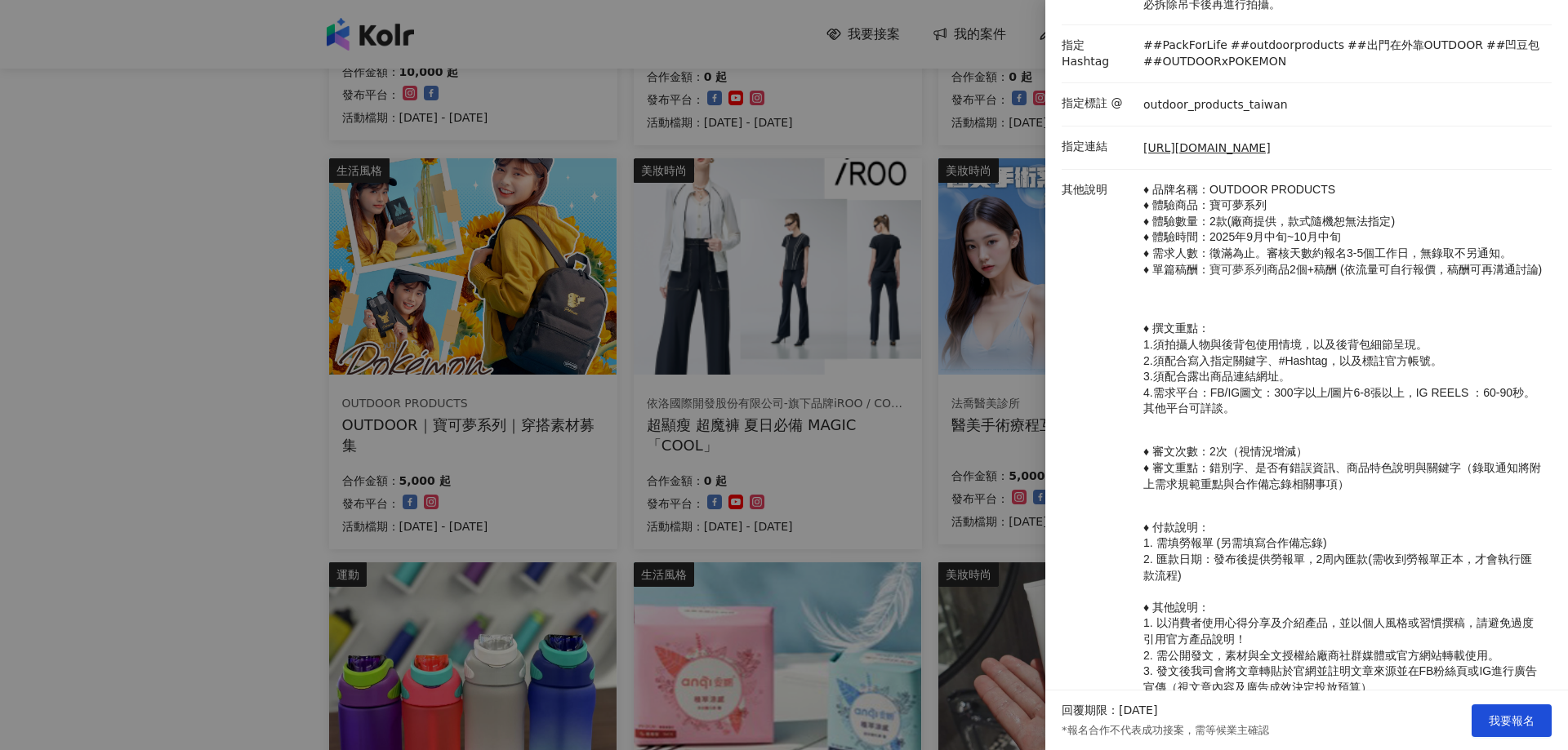
scroll to position [455, 0]
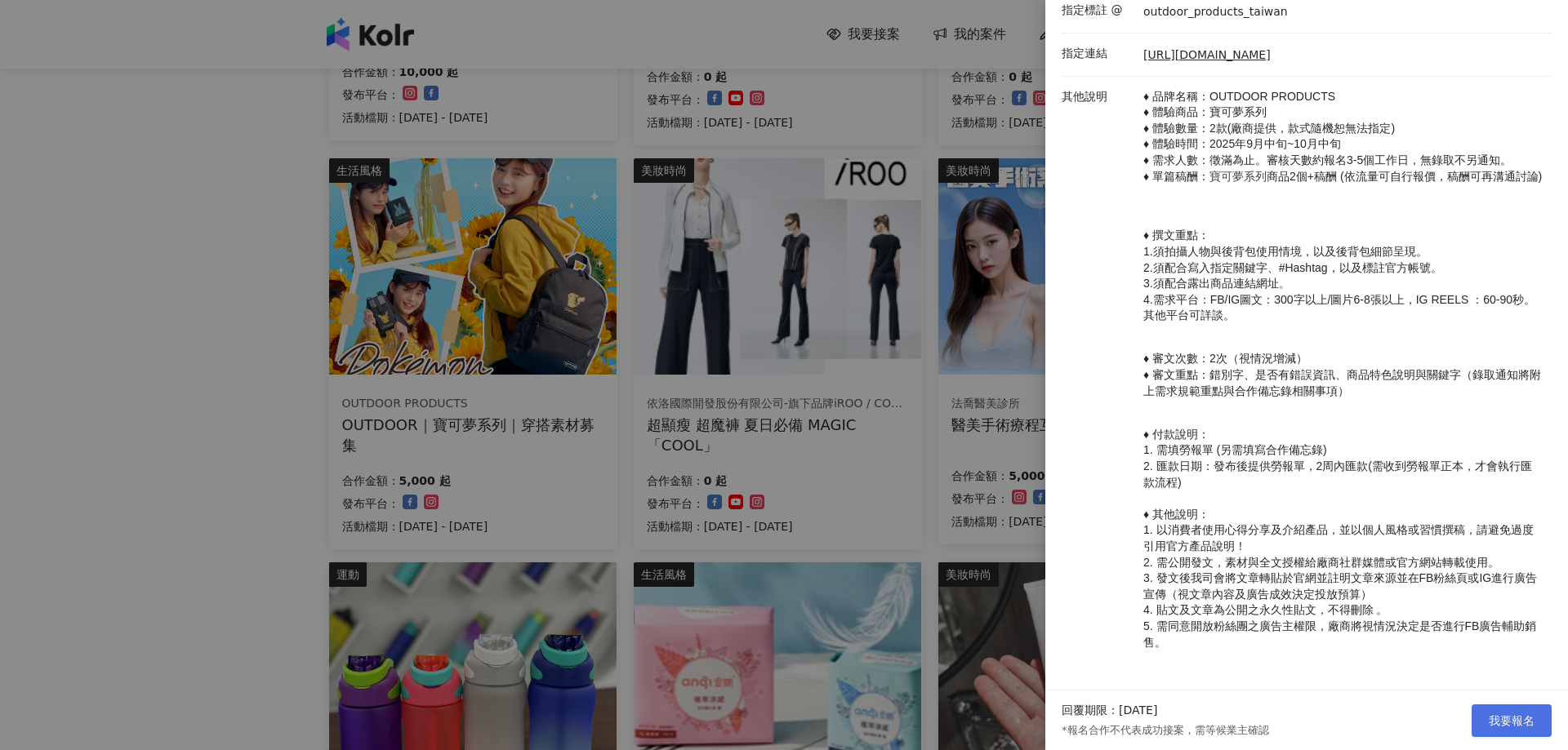
click at [1503, 721] on span "我要報名" at bounding box center [1512, 721] width 45 height 13
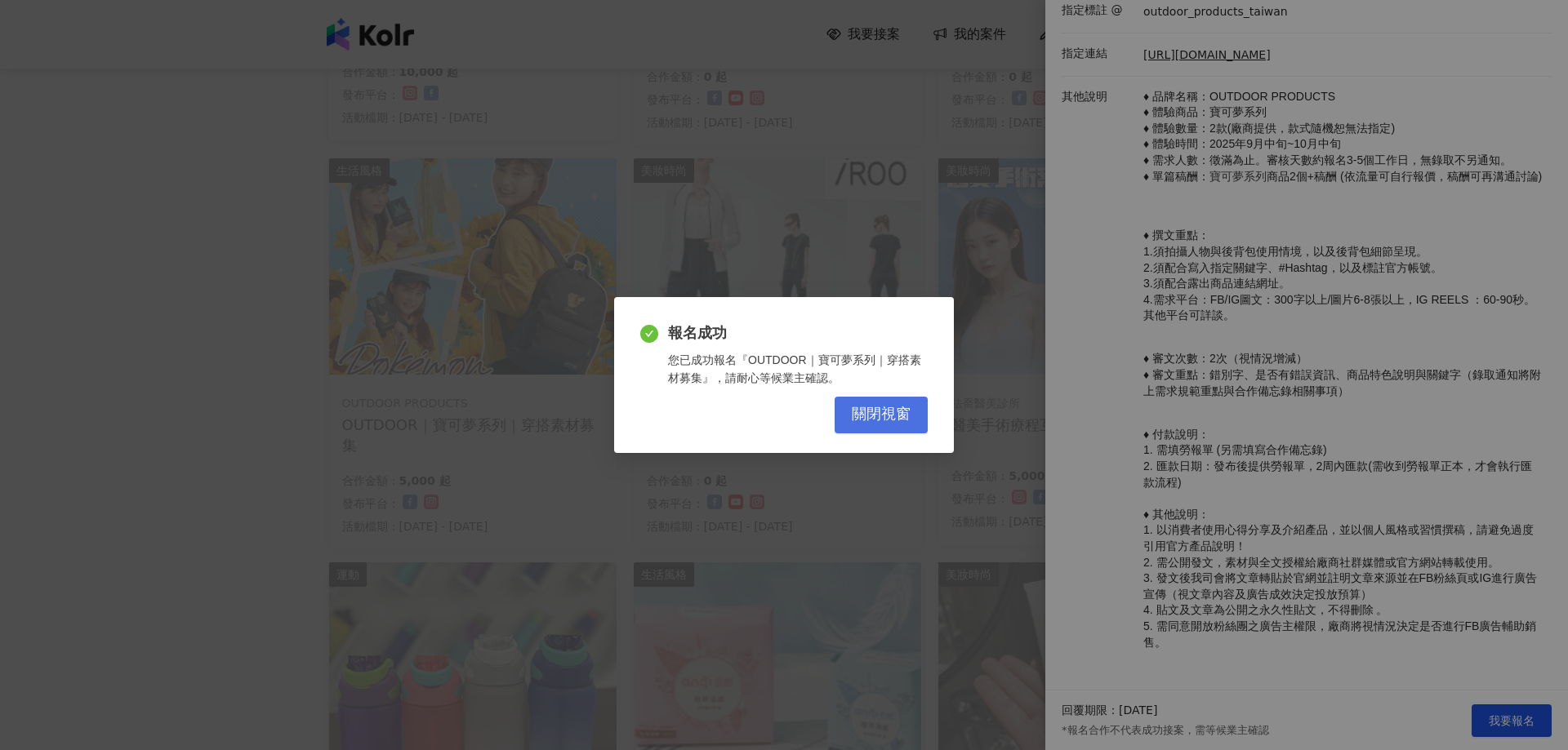
click at [886, 415] on span "關閉視窗" at bounding box center [882, 414] width 59 height 18
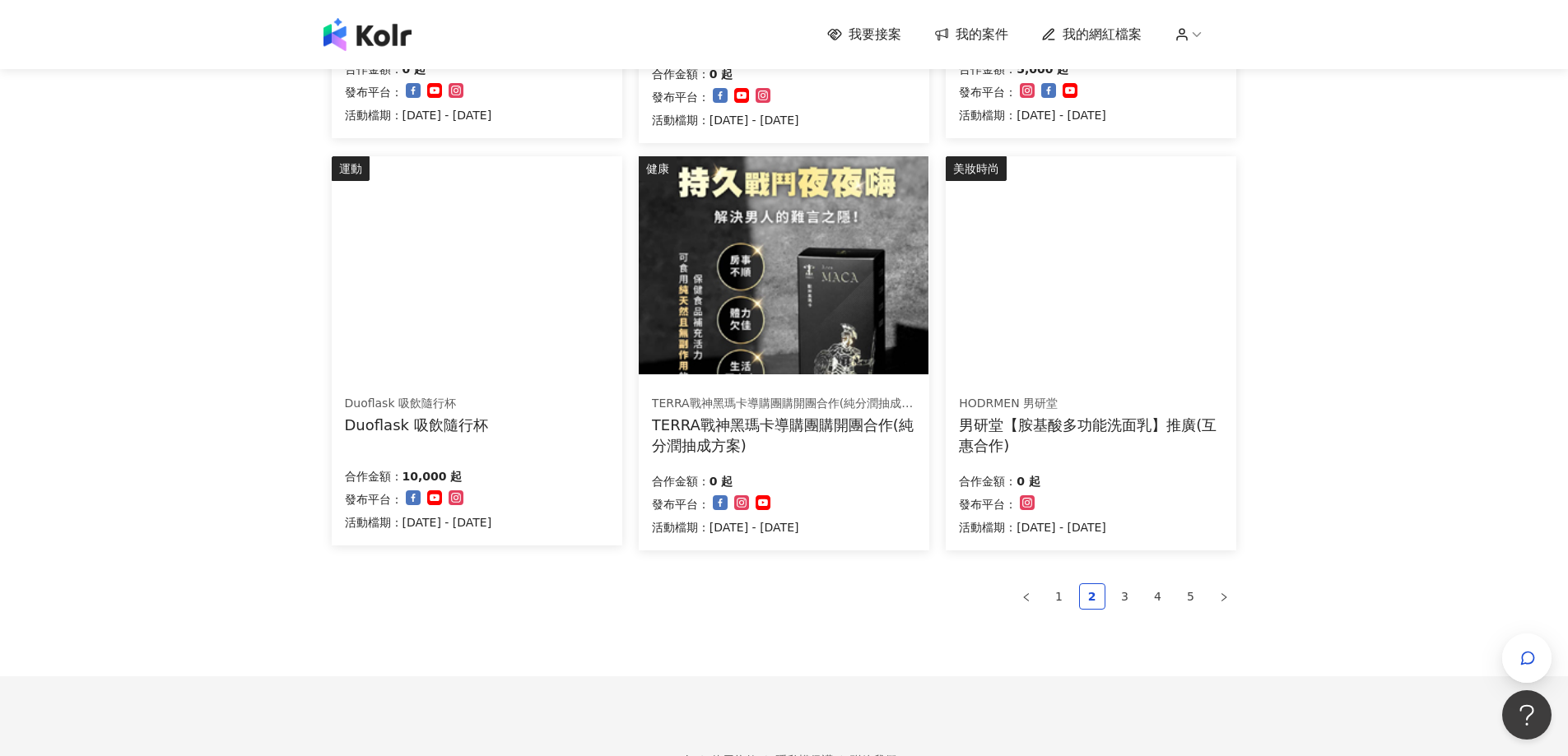
scroll to position [910, 0]
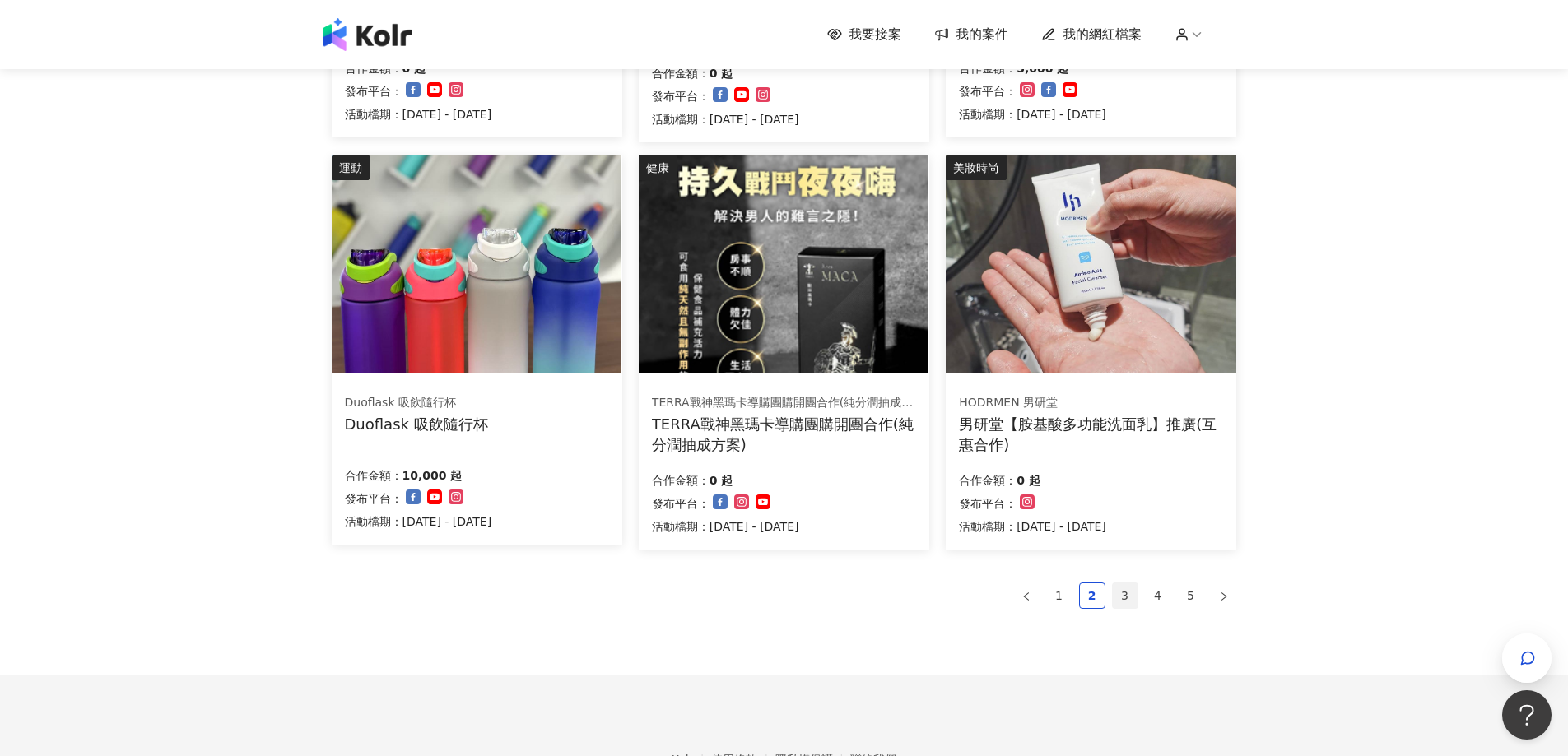
click at [1117, 594] on link "3" at bounding box center [1125, 596] width 24 height 24
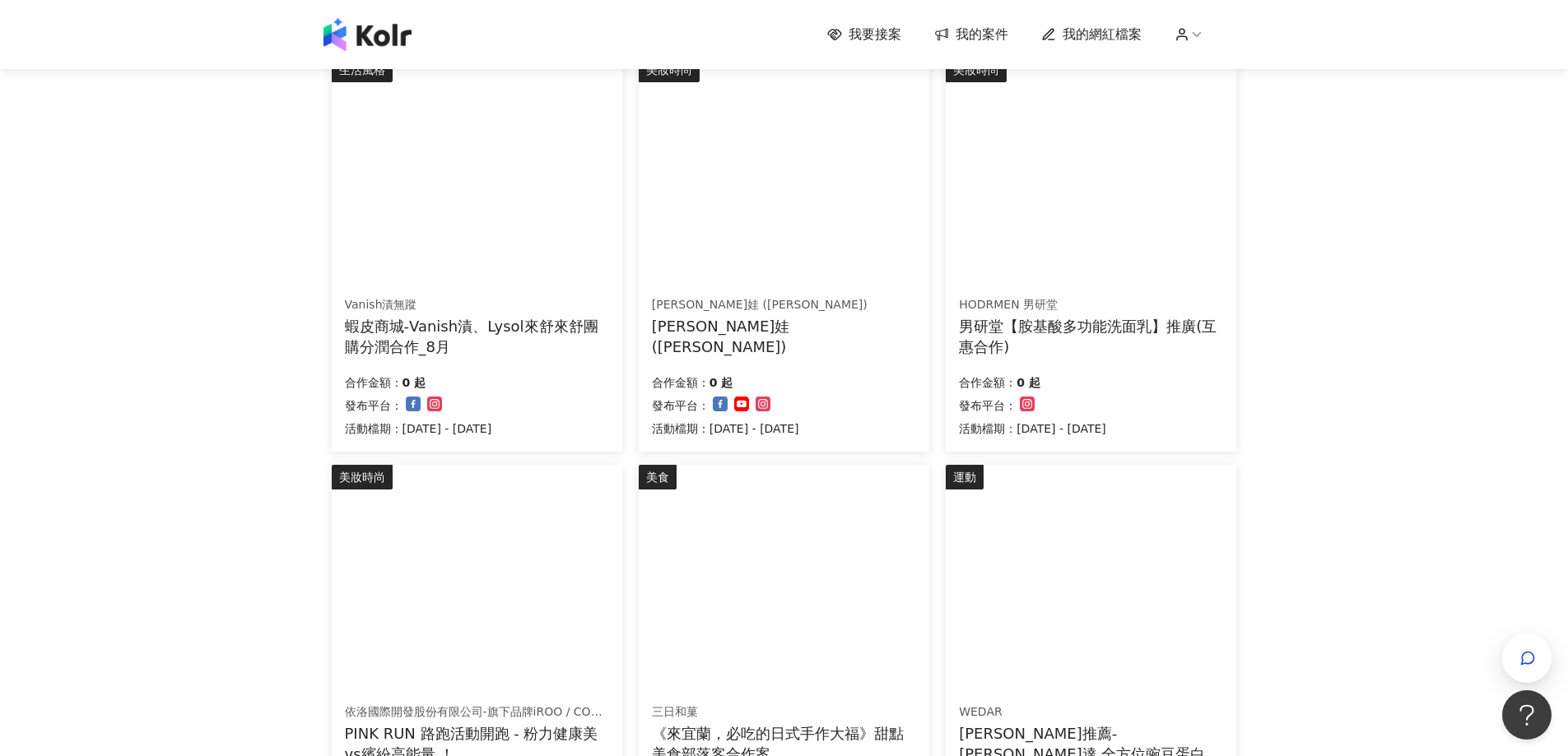
scroll to position [170, 0]
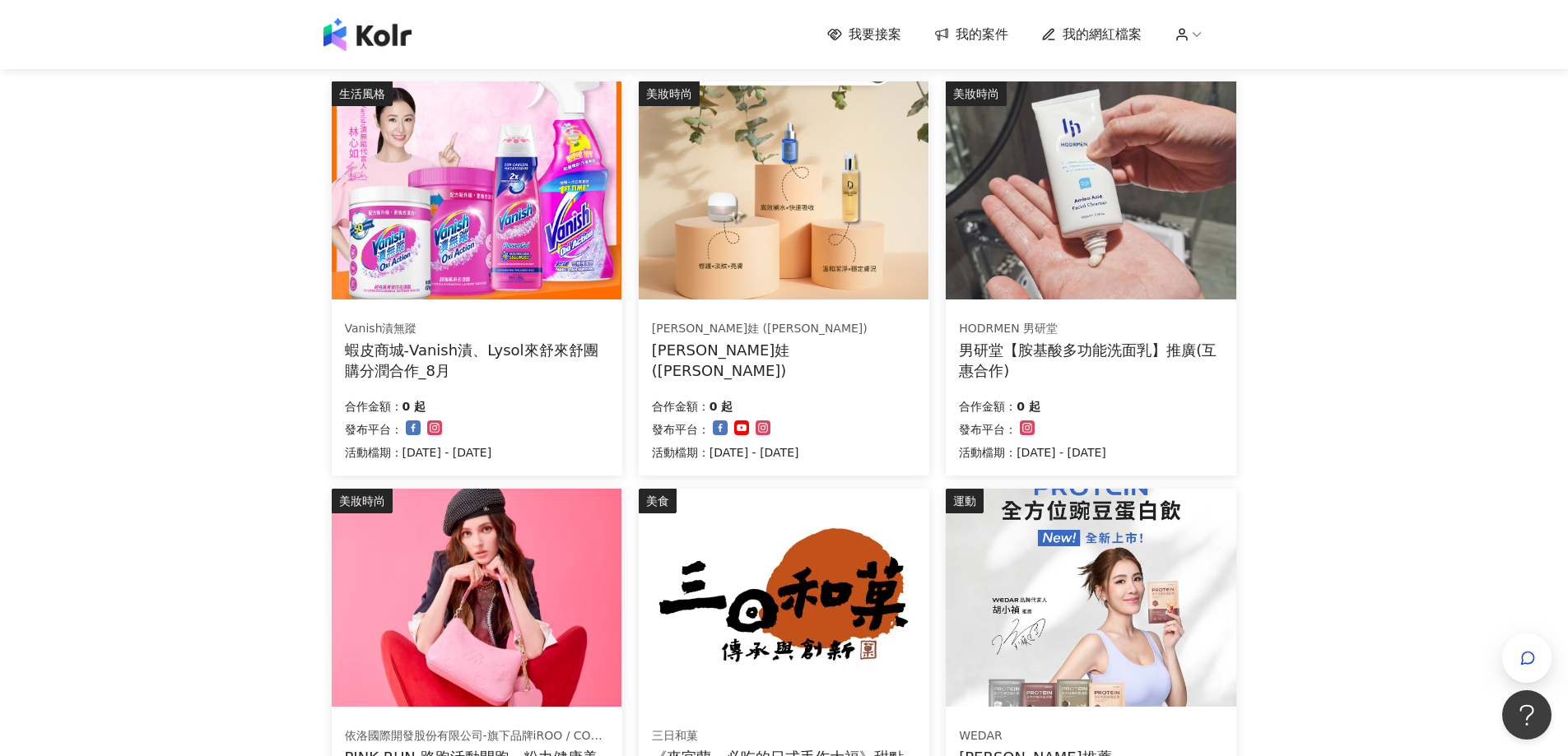
click at [474, 343] on div "蝦皮商城-Vanish漬、Lysol來舒來舒團購分潤合作_8月" at bounding box center [476, 361] width 264 height 41
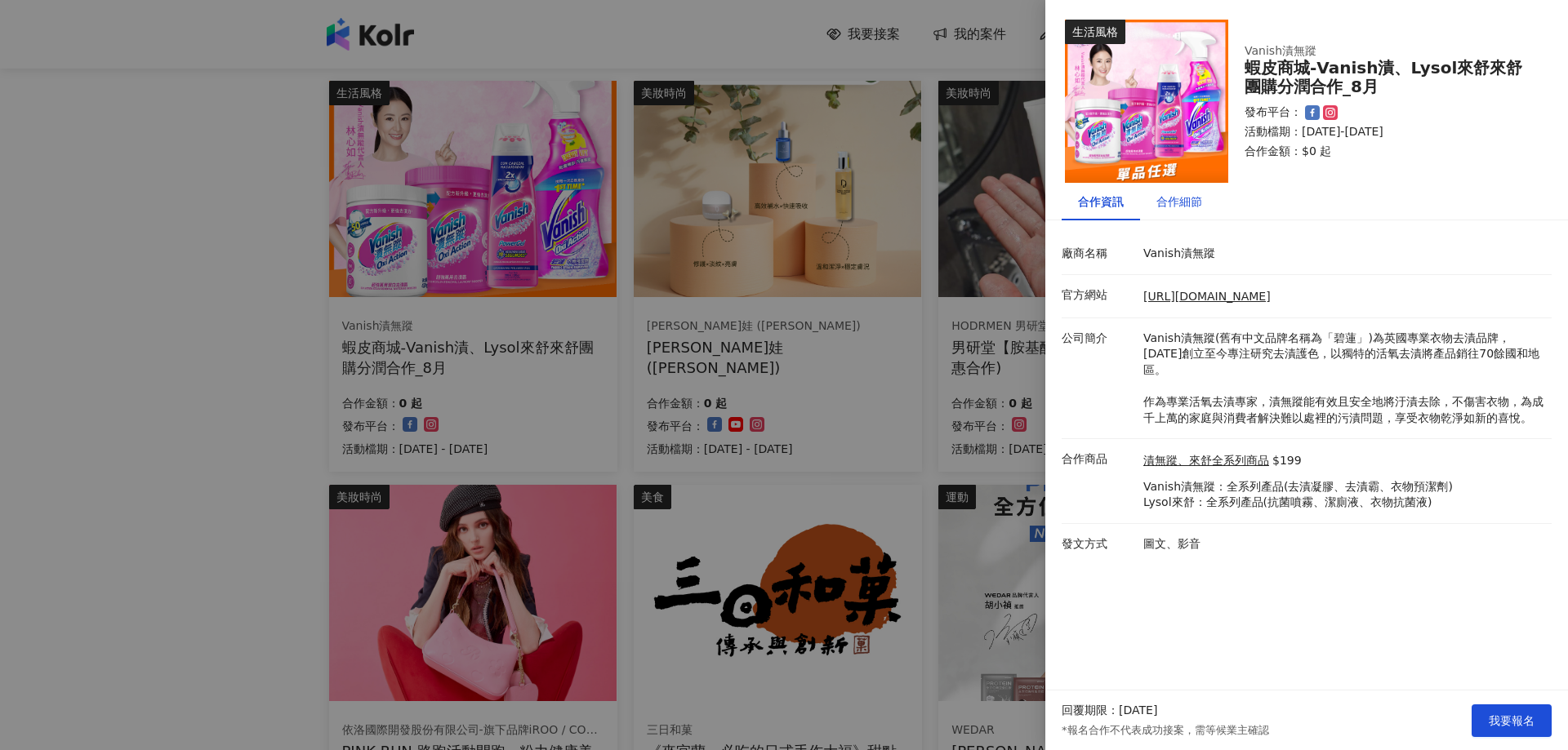
click at [1185, 205] on div "合作細節" at bounding box center [1179, 201] width 45 height 18
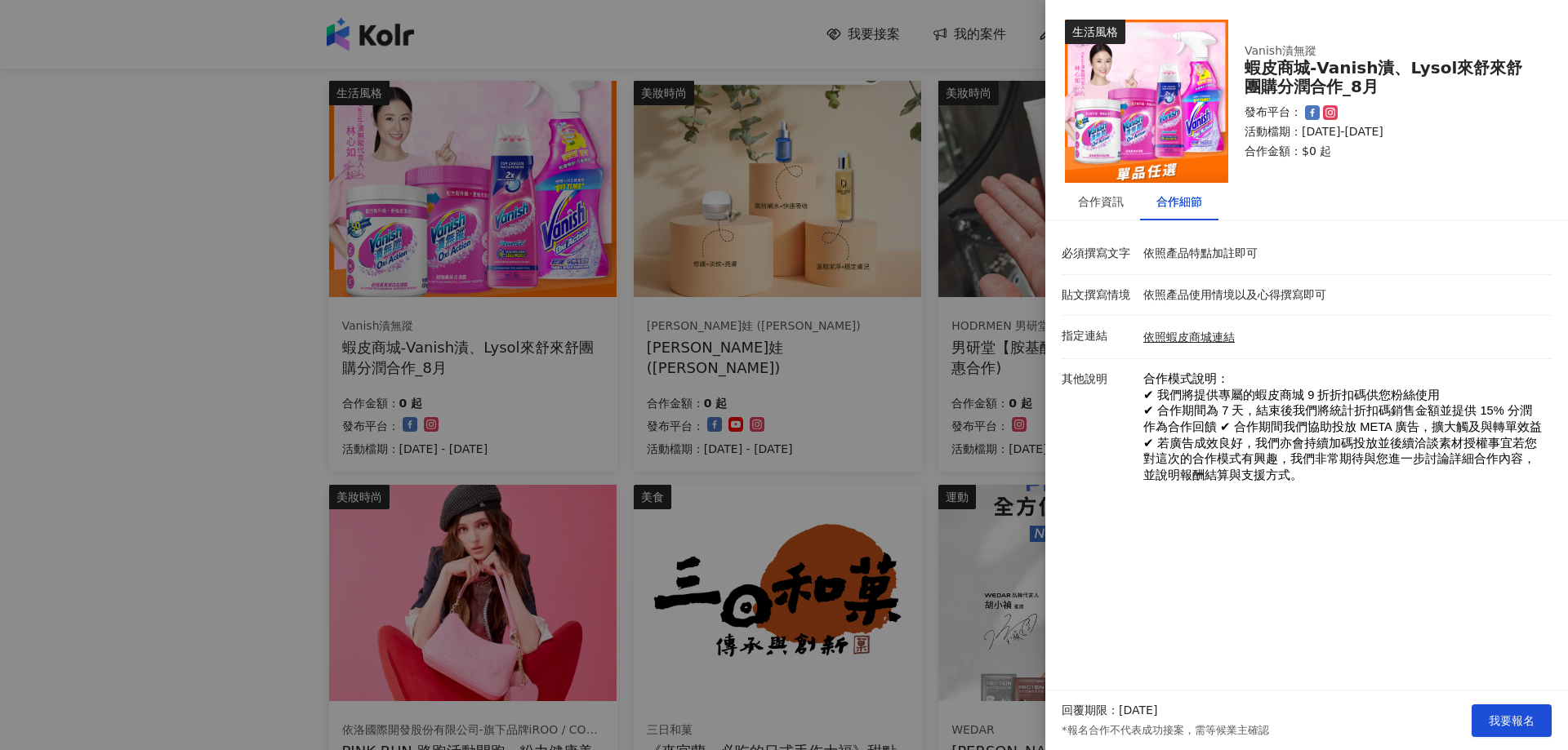
click at [183, 484] on div at bounding box center [784, 375] width 1568 height 750
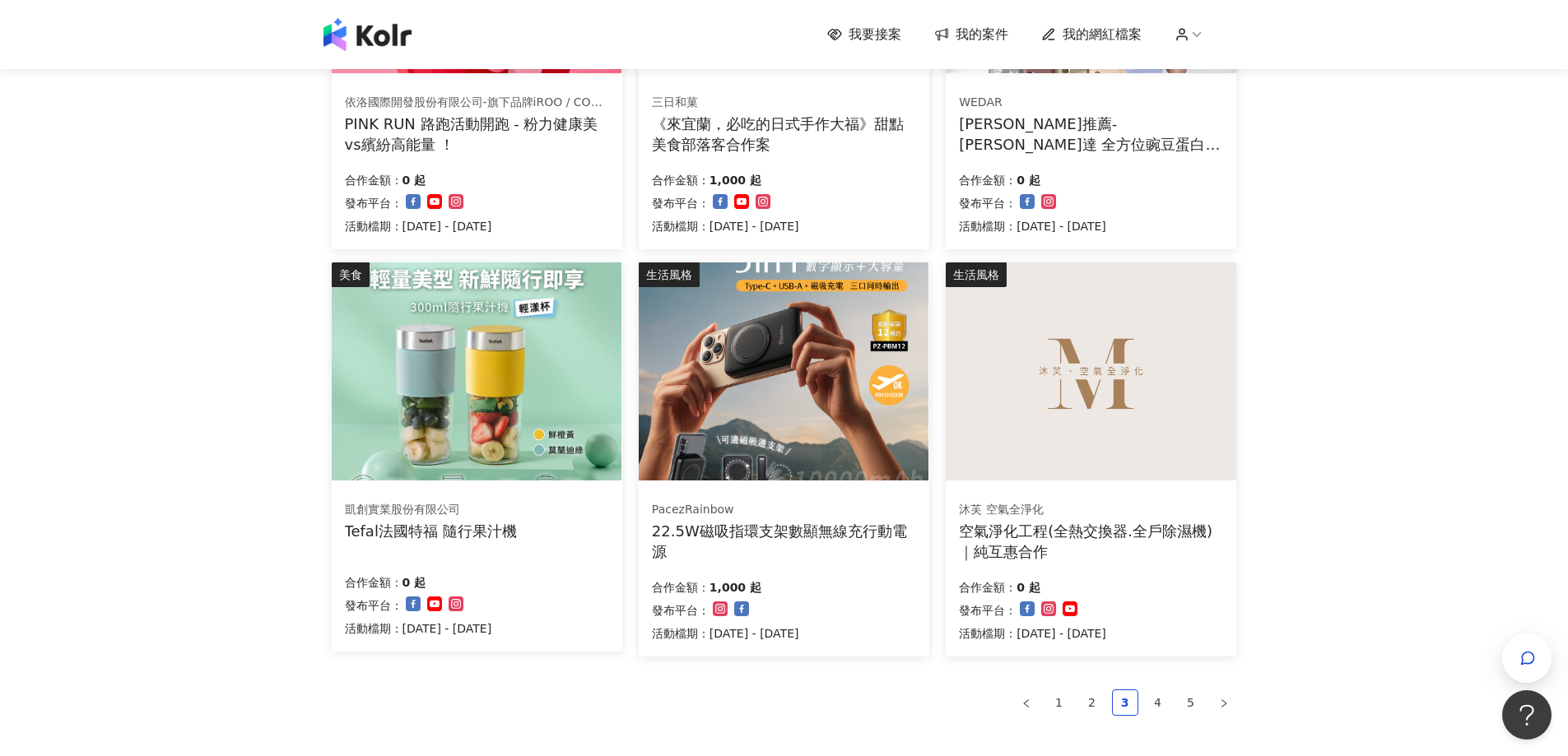
scroll to position [1012, 0]
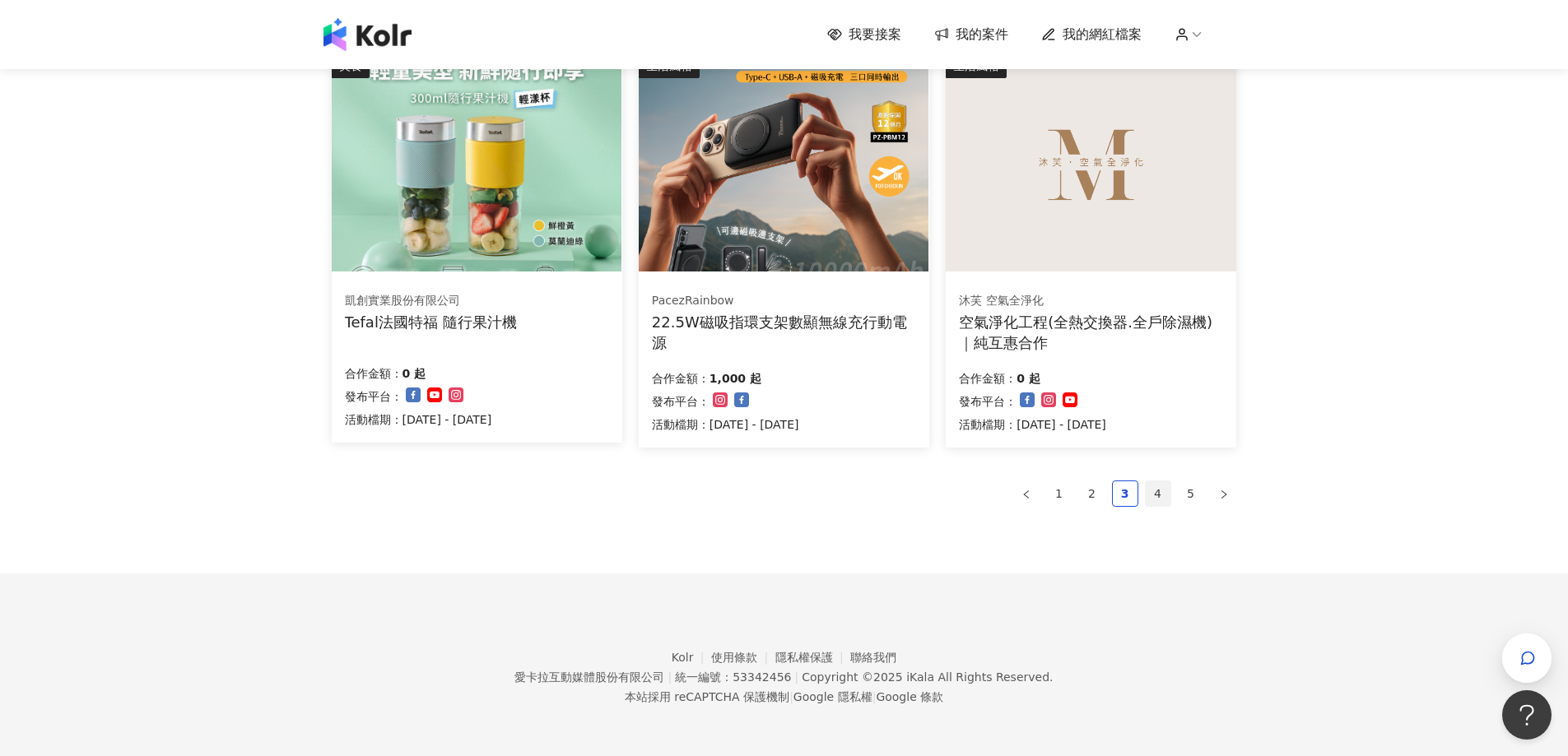
click at [1149, 494] on link "4" at bounding box center [1158, 493] width 24 height 24
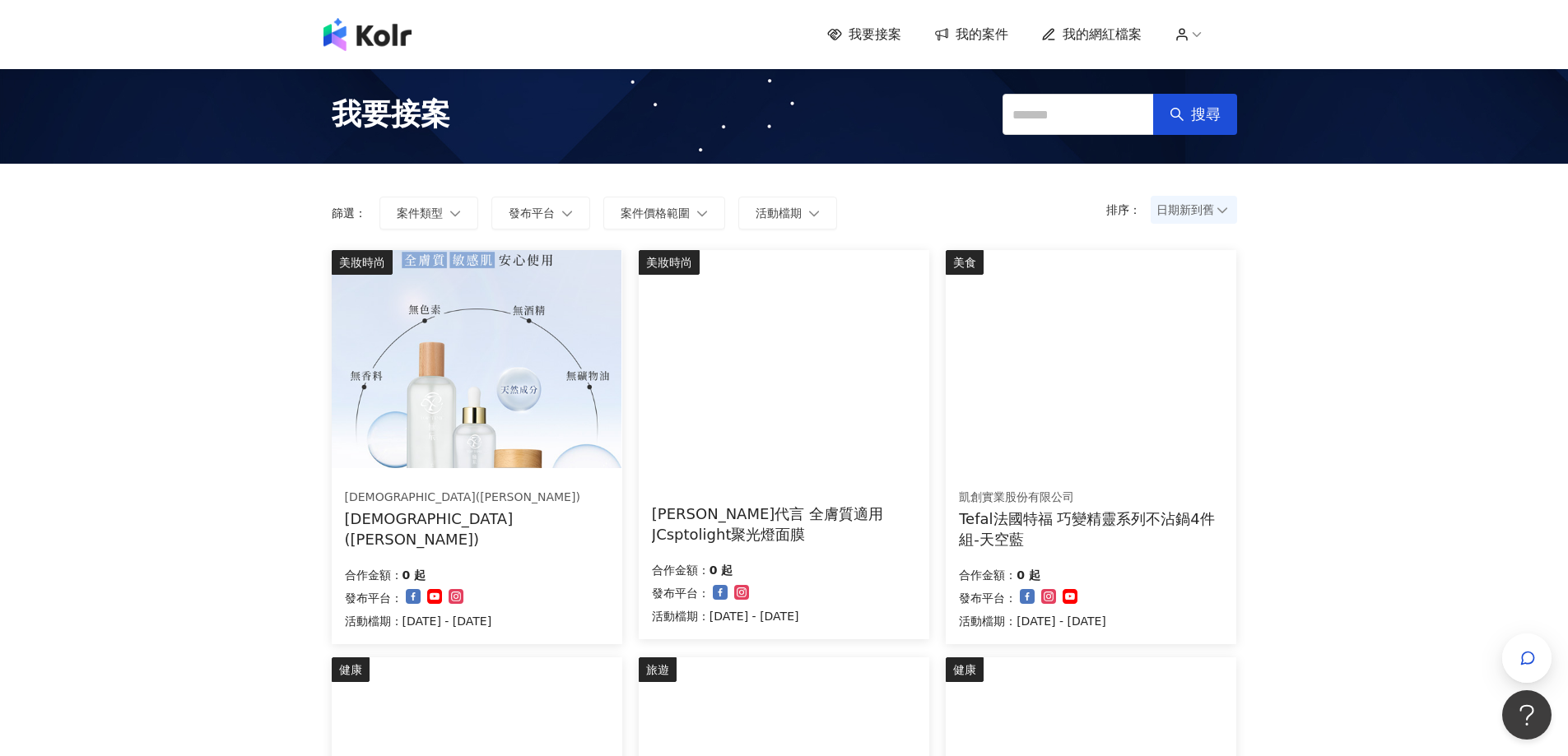
scroll to position [0, 0]
